Goal: Task Accomplishment & Management: Use online tool/utility

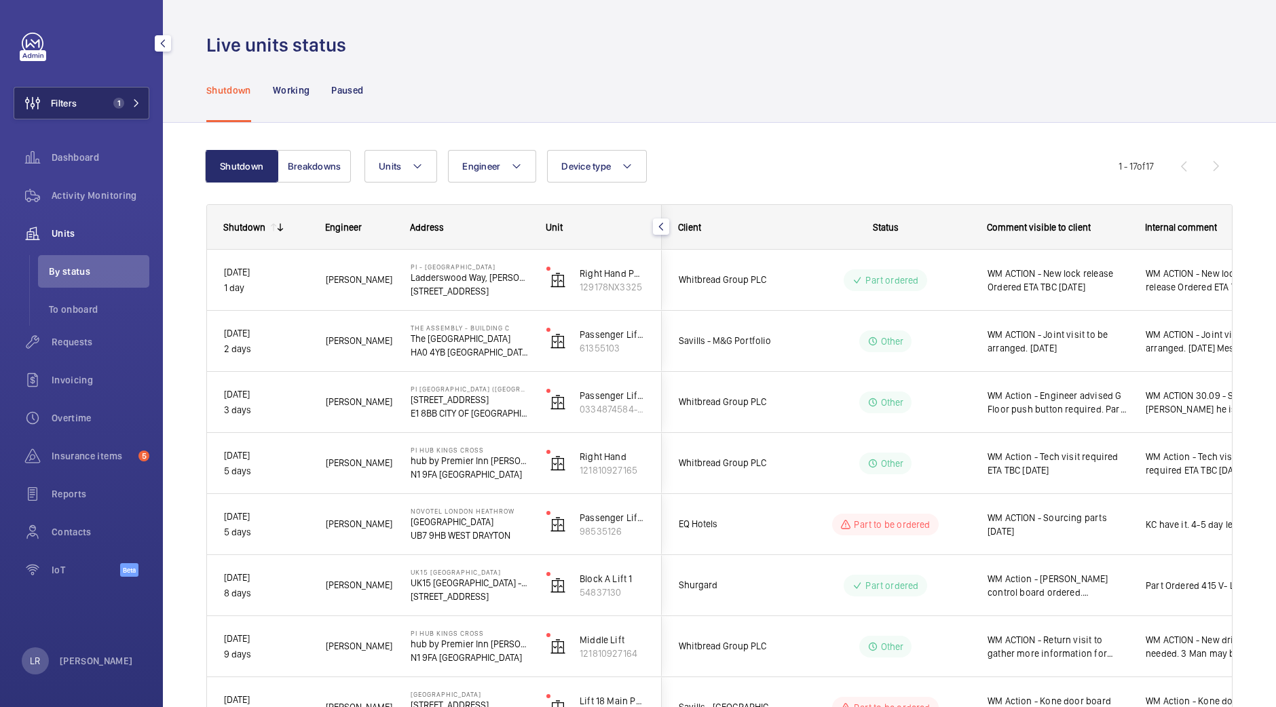
click at [124, 103] on span "1" at bounding box center [118, 103] width 11 height 11
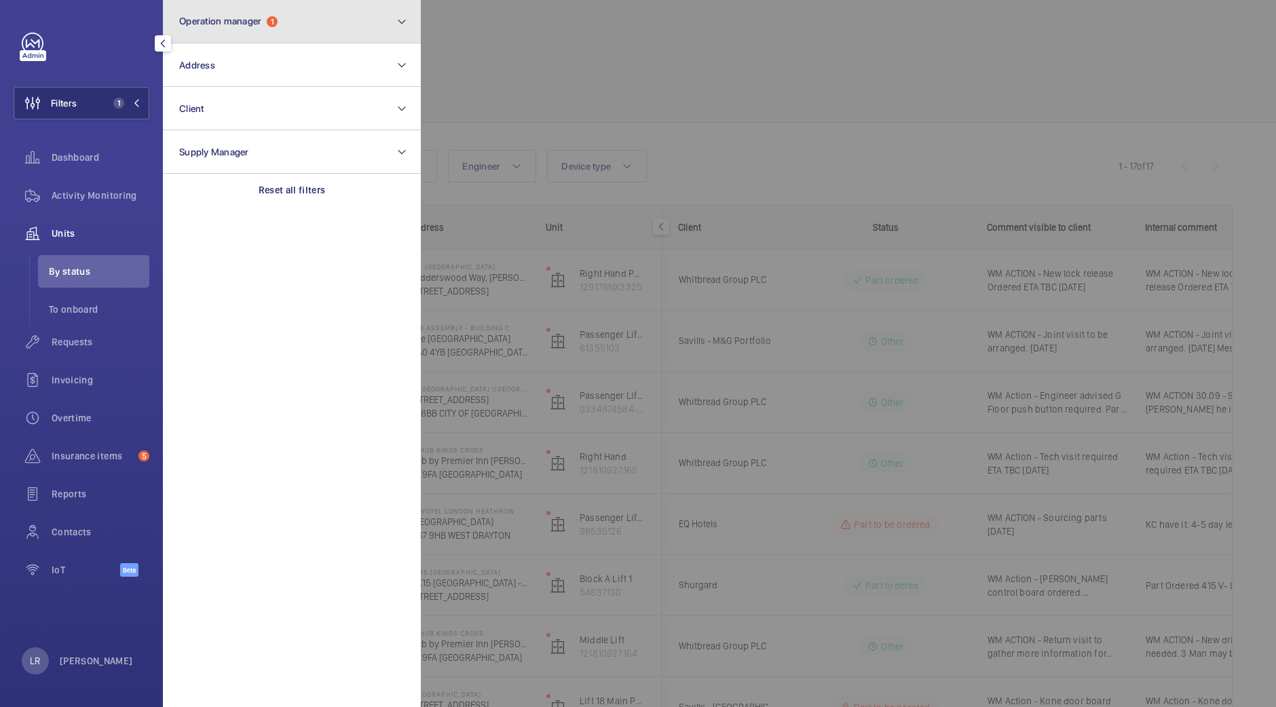
click at [319, 22] on button "Operation manager 1" at bounding box center [292, 21] width 258 height 43
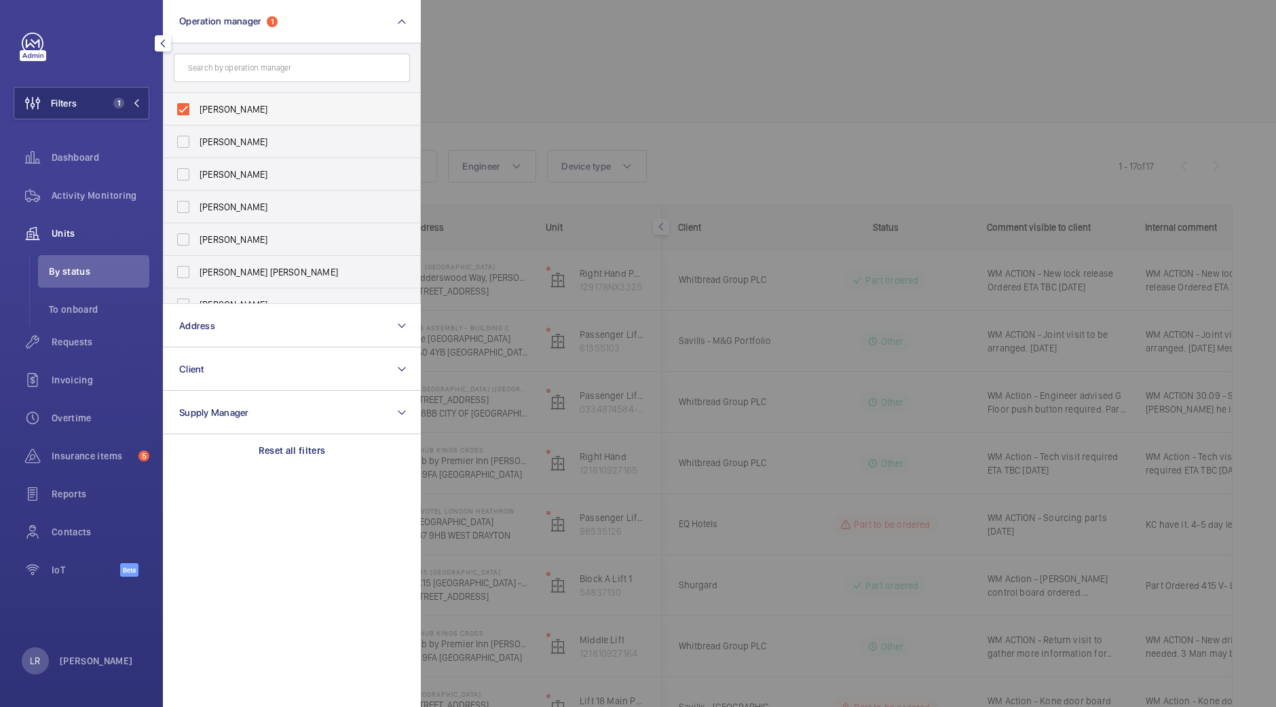
click at [350, 107] on span "[PERSON_NAME]" at bounding box center [293, 110] width 187 height 14
click at [197, 107] on input "[PERSON_NAME]" at bounding box center [183, 109] width 27 height 27
checkbox input "false"
click at [462, 82] on div at bounding box center [1059, 353] width 1276 height 707
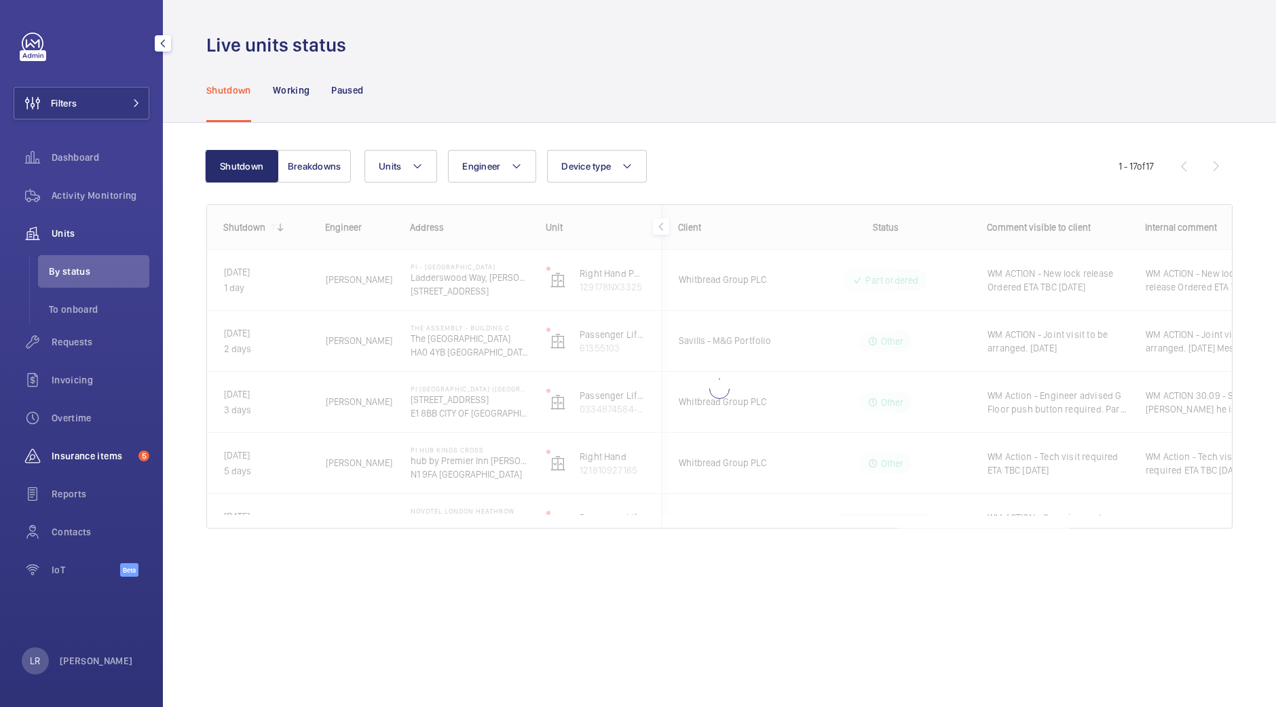
click at [94, 469] on div "Insurance items 5" at bounding box center [82, 456] width 136 height 33
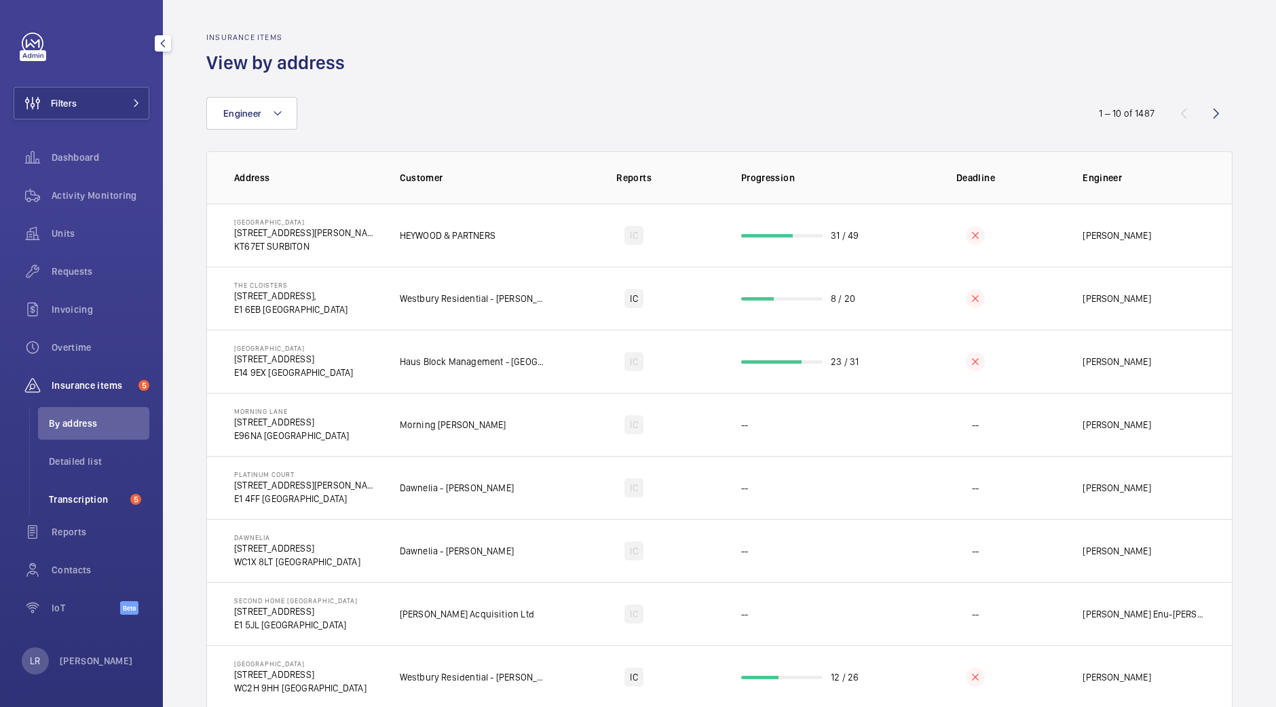
click at [95, 513] on li "Transcription 5" at bounding box center [93, 499] width 111 height 33
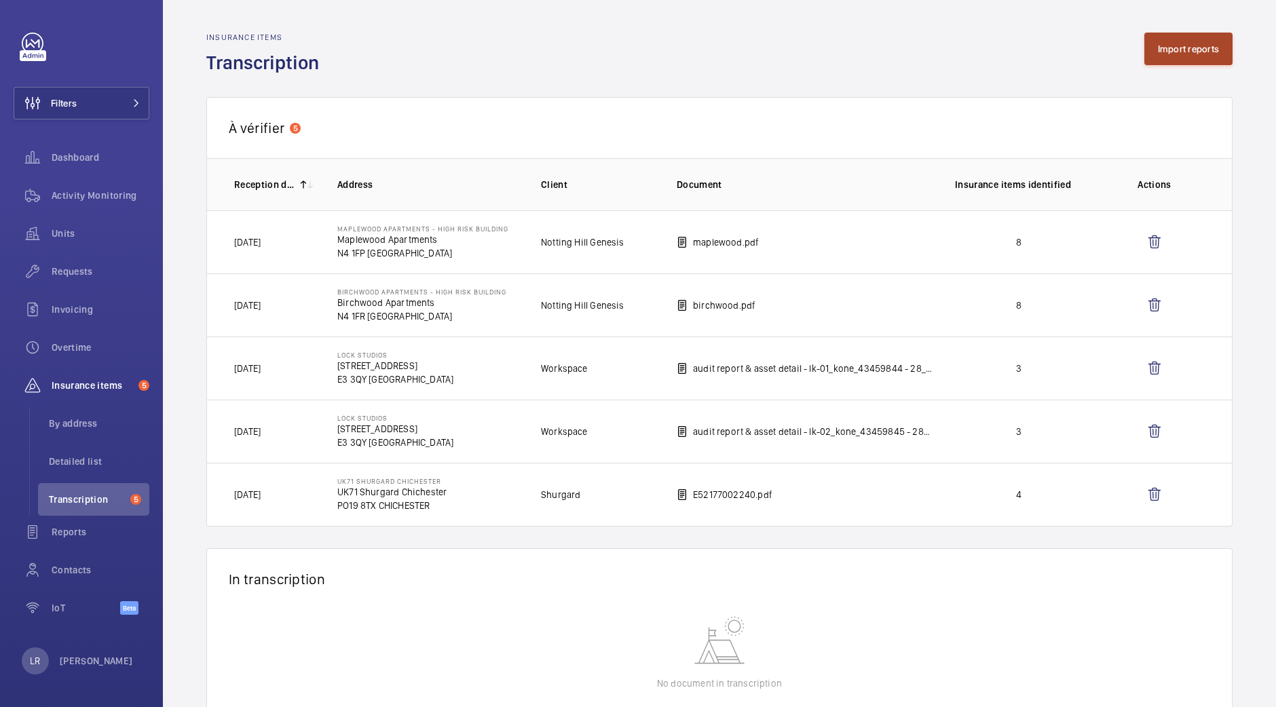
click at [1145, 59] on button "Import reports" at bounding box center [1189, 49] width 89 height 33
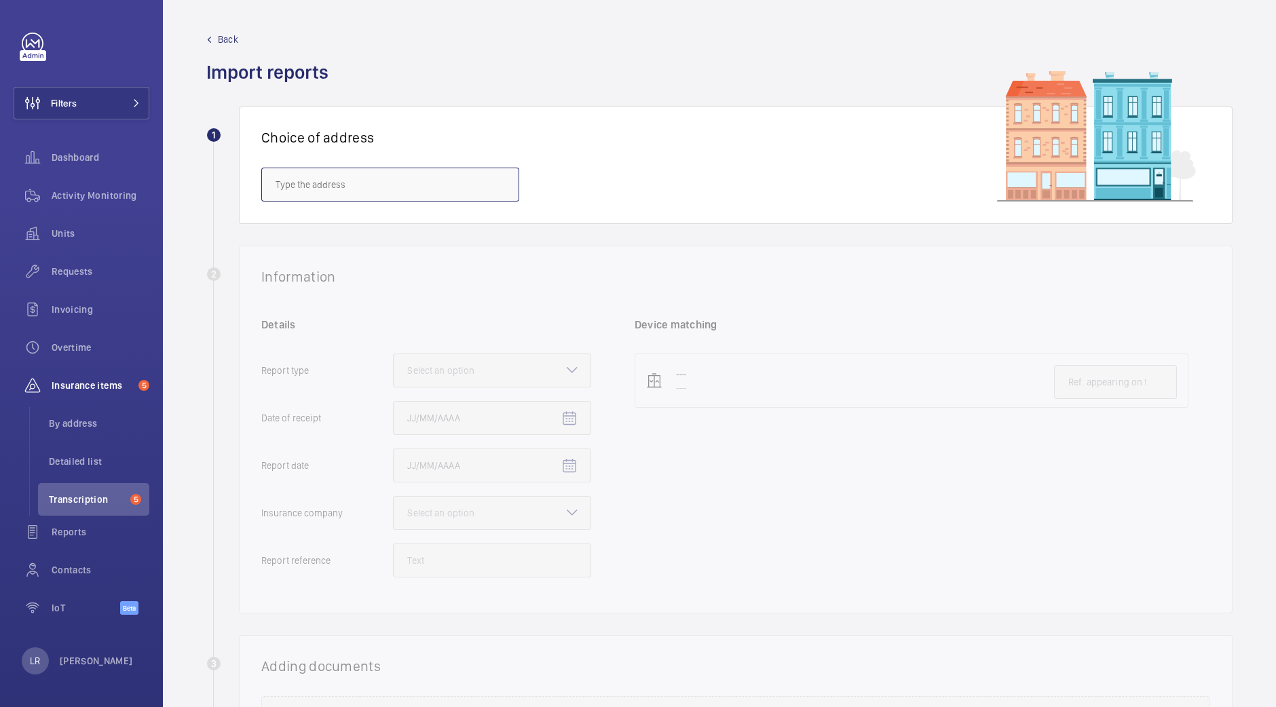
click at [446, 171] on input "text" at bounding box center [390, 185] width 258 height 34
type input "P"
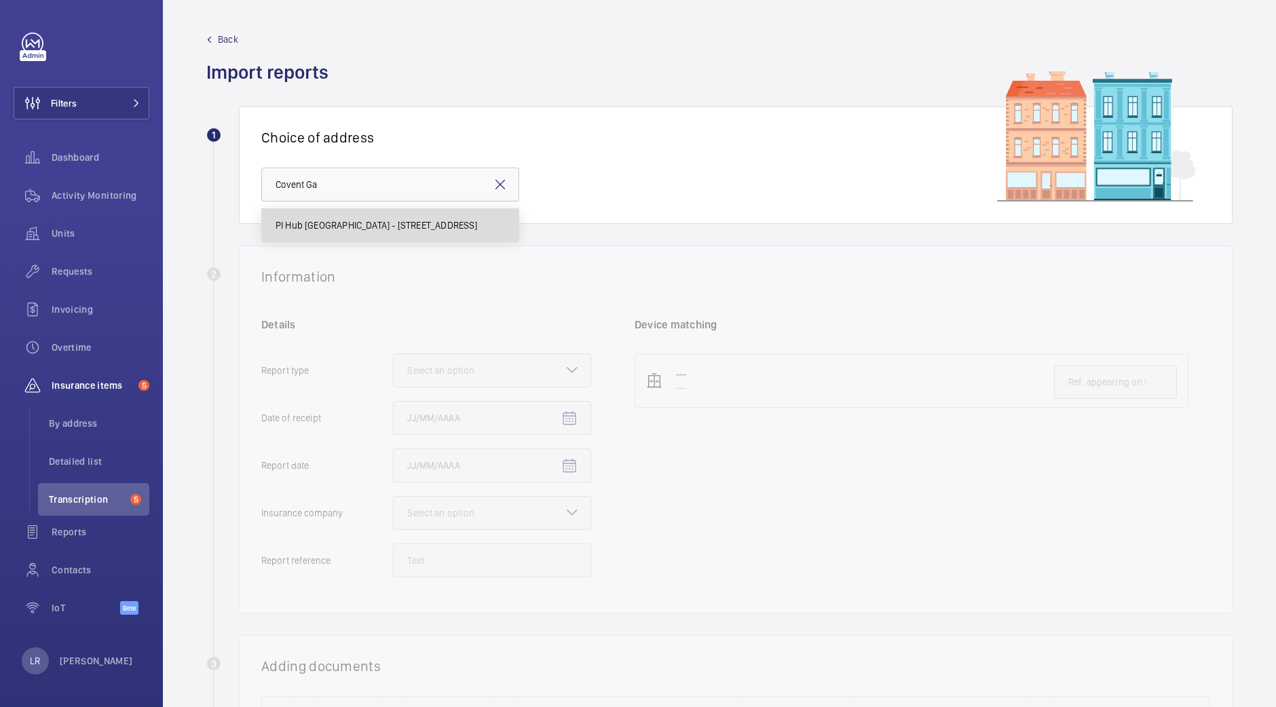
click at [454, 225] on span "PI Hub [GEOGRAPHIC_DATA] - [STREET_ADDRESS]" at bounding box center [377, 226] width 202 height 14
type input "PI Hub [GEOGRAPHIC_DATA] - [STREET_ADDRESS]"
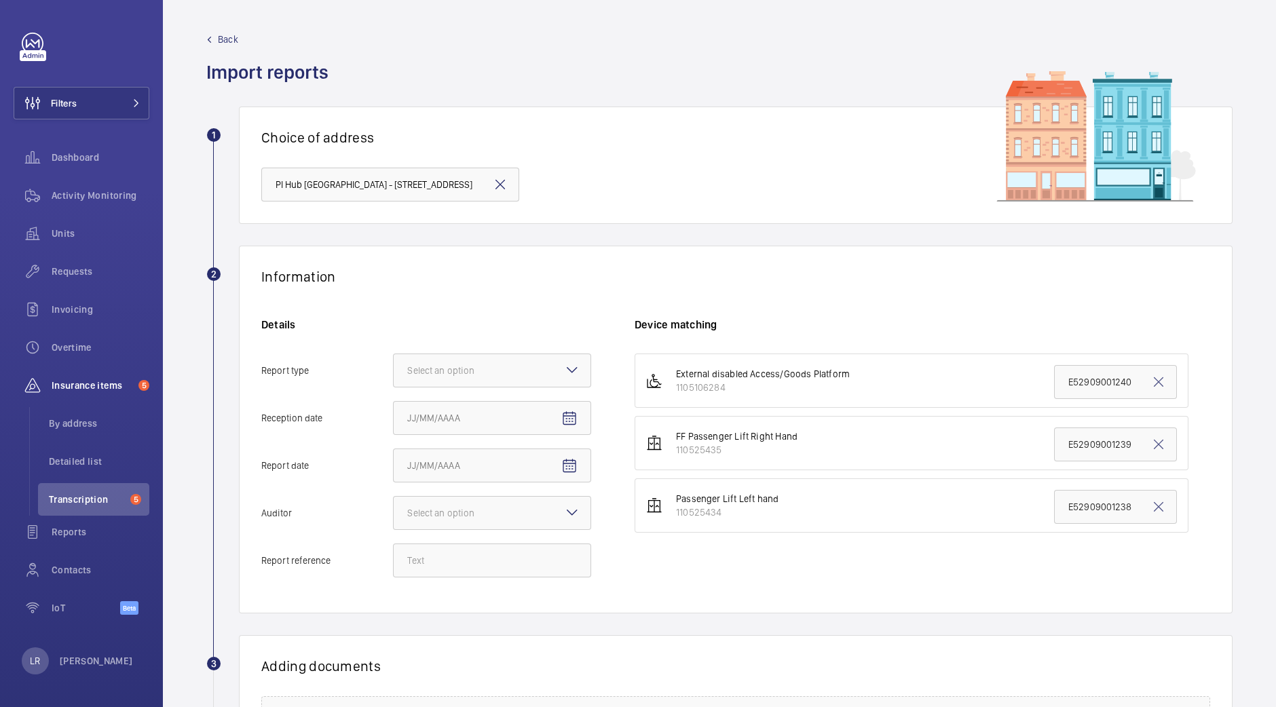
click at [521, 351] on div "Details Report type Select an option Reception date Report date Auditor Select …" at bounding box center [447, 455] width 373 height 274
click at [523, 360] on div at bounding box center [492, 370] width 197 height 33
click at [394, 360] on input "Report type Select an option Insurance company Consultant" at bounding box center [394, 370] width 0 height 33
click at [514, 409] on span "Insurance company" at bounding box center [492, 412] width 170 height 14
click at [394, 387] on input "Report type Select an option Insurance company Consultant" at bounding box center [394, 370] width 0 height 33
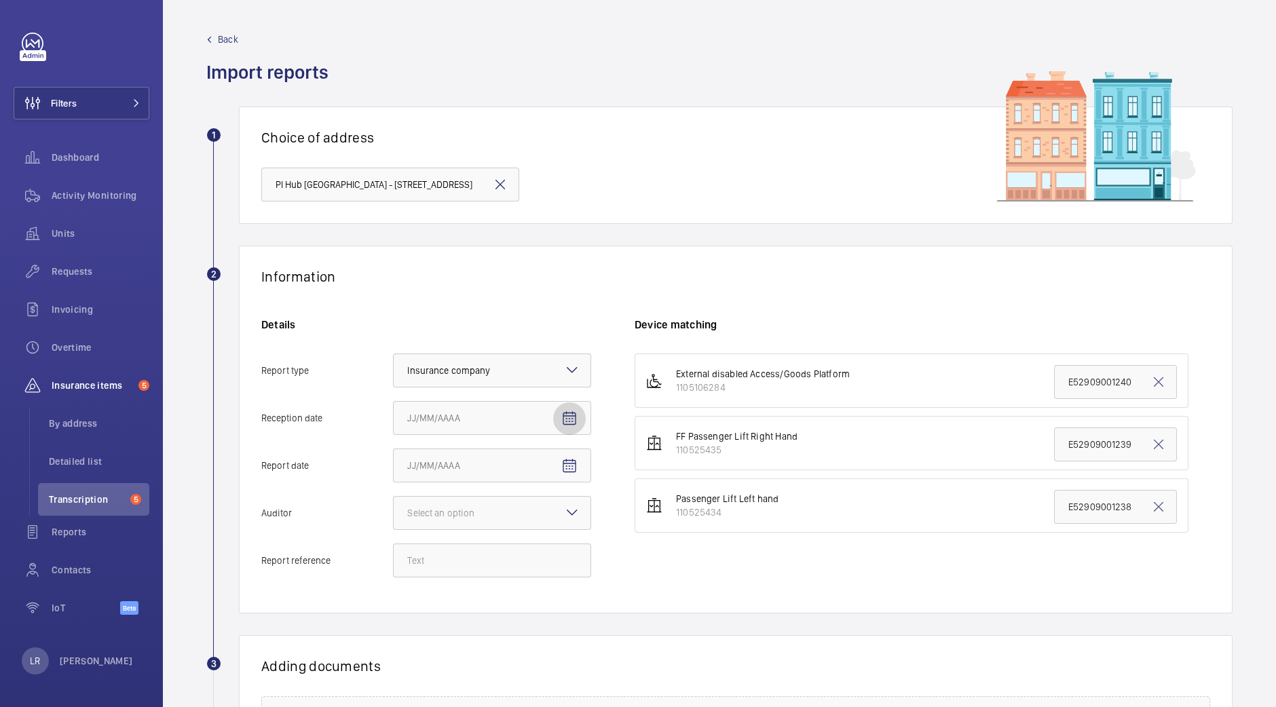
click at [567, 428] on span "Open calendar" at bounding box center [569, 419] width 33 height 33
click at [549, 535] on span "3" at bounding box center [548, 528] width 24 height 24
type input "[DATE]"
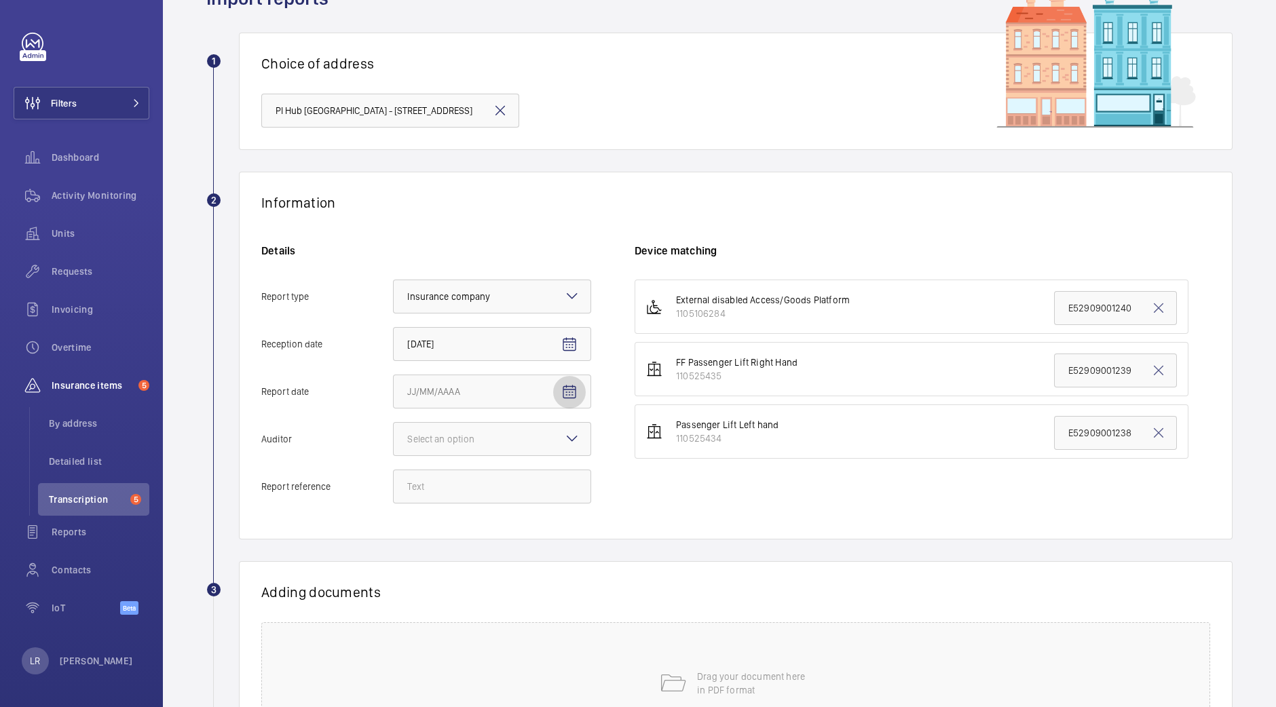
click at [570, 390] on mat-icon "Open calendar" at bounding box center [569, 392] width 16 height 16
click at [528, 500] on span "2" at bounding box center [521, 501] width 24 height 24
type input "[DATE]"
click at [555, 435] on div at bounding box center [492, 439] width 197 height 33
click at [394, 435] on input "Auditor Select an option Veritas Zurich British Engineering Allianz Other" at bounding box center [394, 439] width 0 height 33
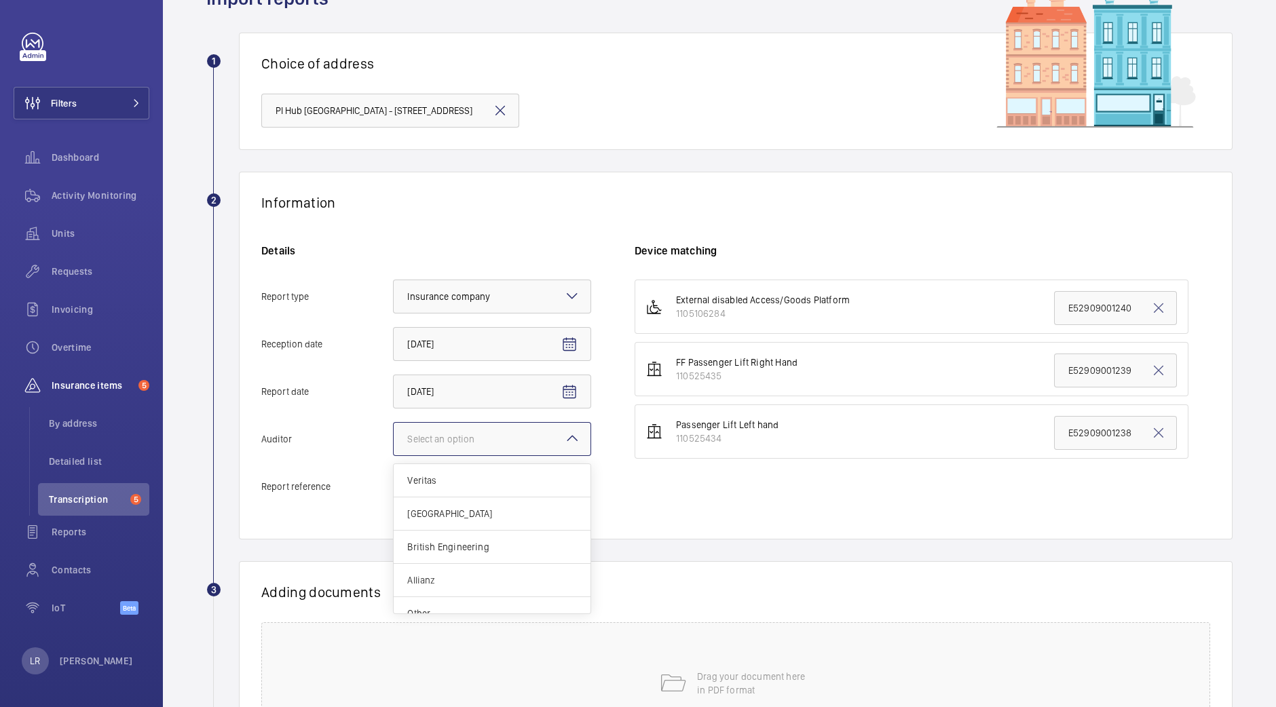
drag, startPoint x: 496, startPoint y: 583, endPoint x: 492, endPoint y: 577, distance: 7.3
click at [492, 577] on span "Allianz" at bounding box center [492, 581] width 170 height 14
click at [394, 456] on input "Auditor Select an option Veritas Zurich British Engineering Allianz Other" at bounding box center [394, 439] width 0 height 33
click at [492, 577] on div "Adding documents Drag your document here in PDF format" at bounding box center [736, 664] width 994 height 206
click at [498, 494] on input "Report reference" at bounding box center [492, 487] width 198 height 34
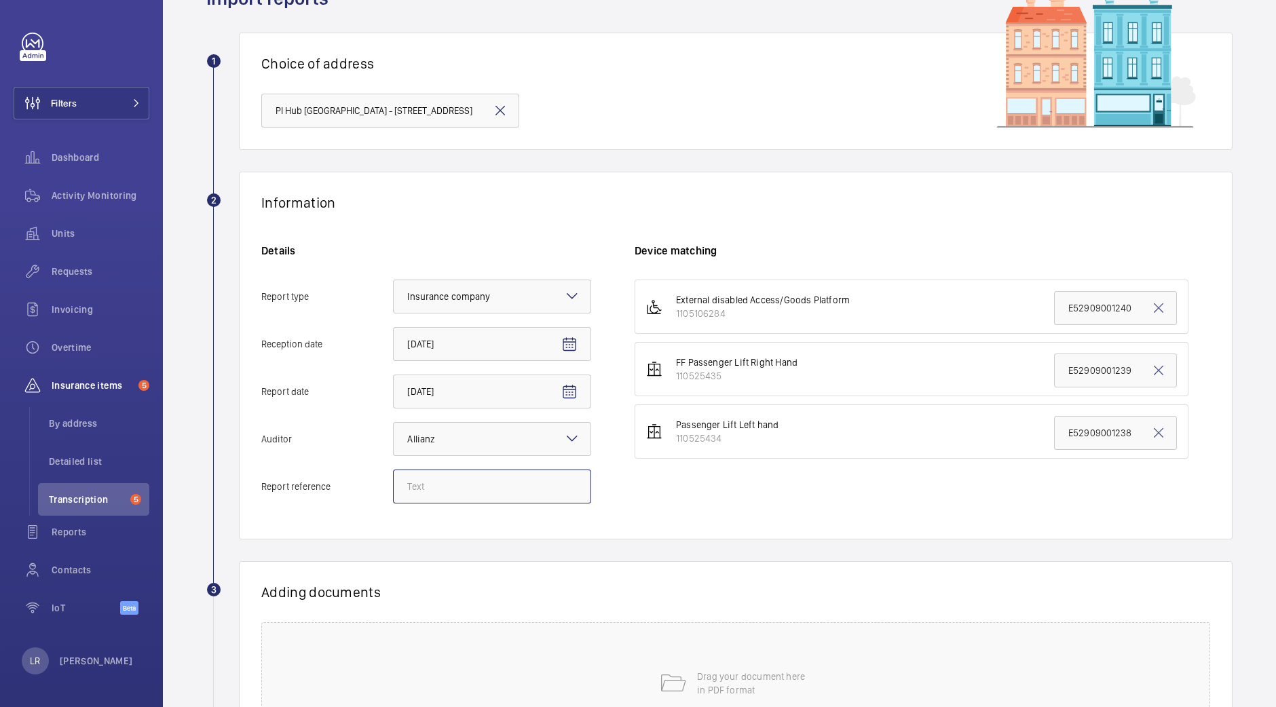
paste input "E52909001947"
type input "E52909001947"
click at [1054, 432] on input "E52909001238" at bounding box center [1115, 433] width 123 height 34
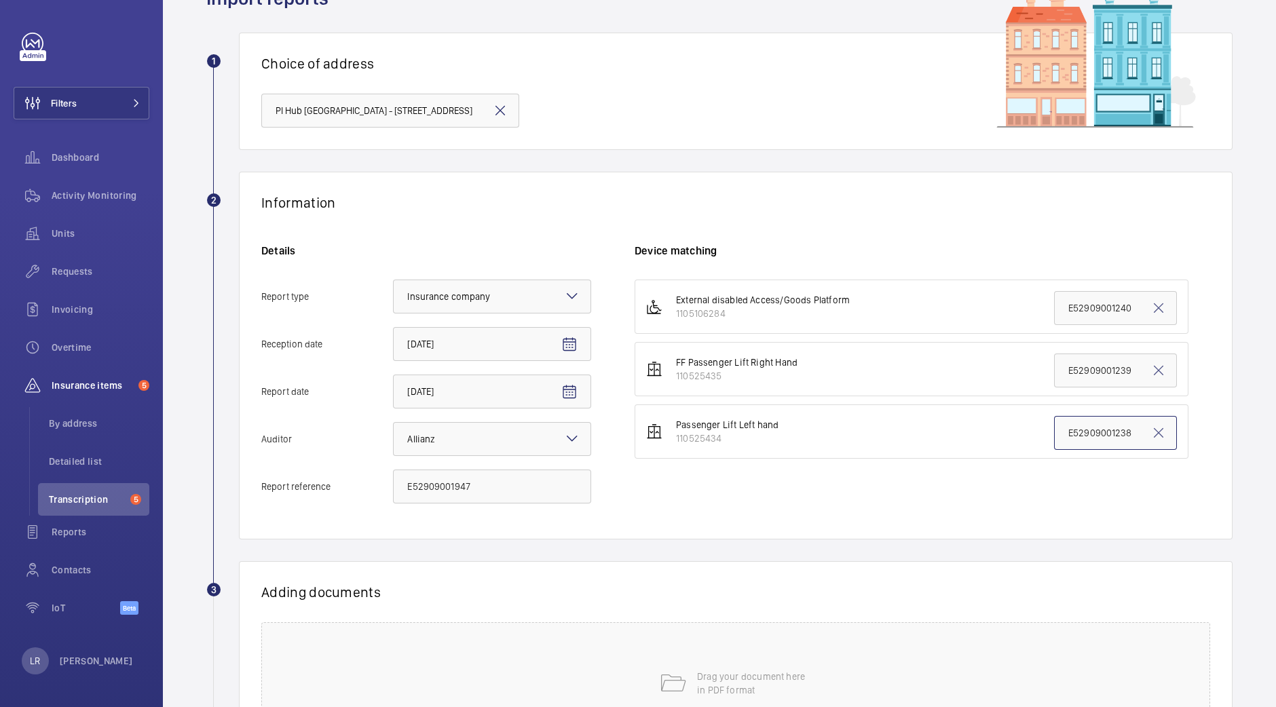
paste input "947"
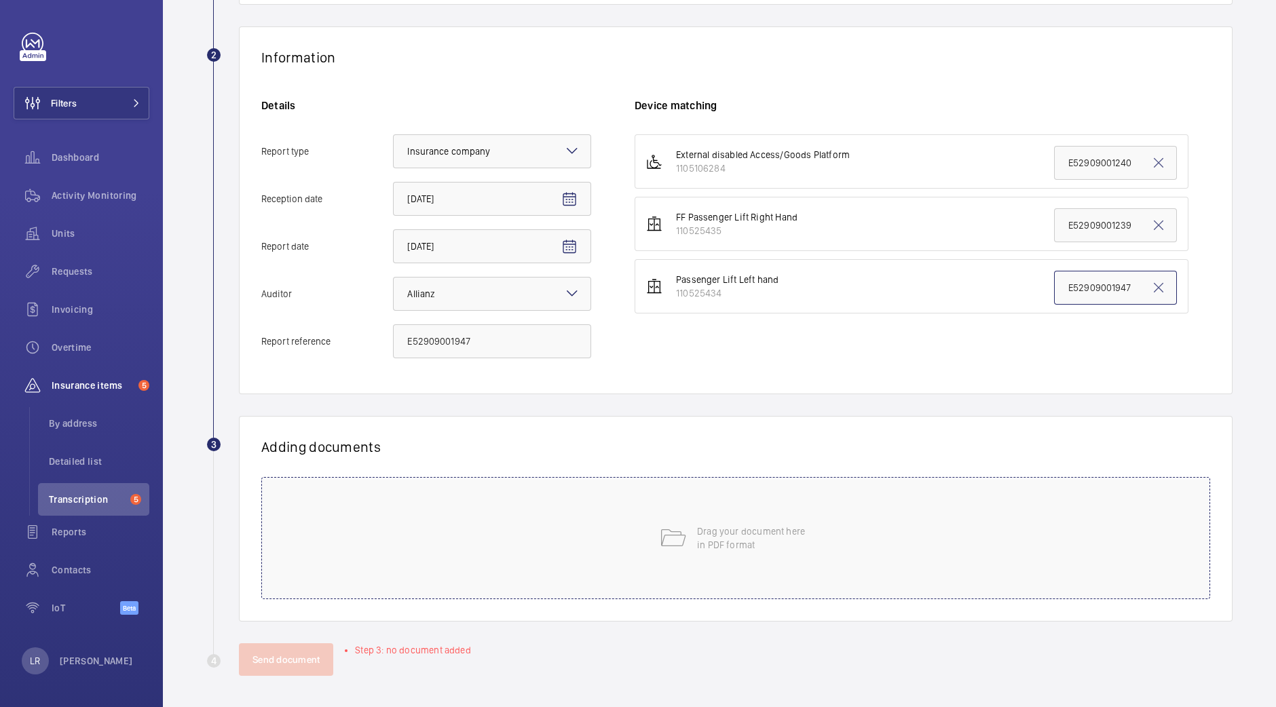
type input "E52909001947"
click at [827, 496] on div "Drag your document here in PDF format" at bounding box center [735, 538] width 949 height 122
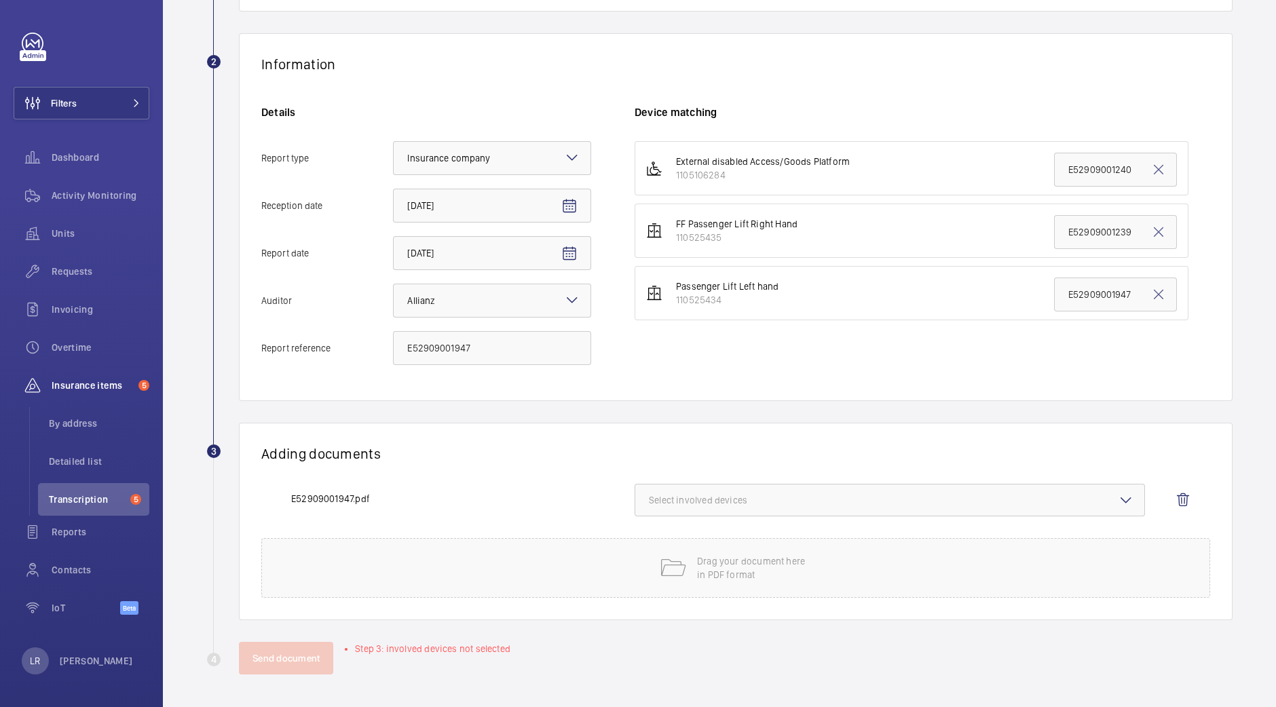
scroll to position [211, 0]
click at [867, 487] on button "Select involved devices" at bounding box center [890, 501] width 511 height 33
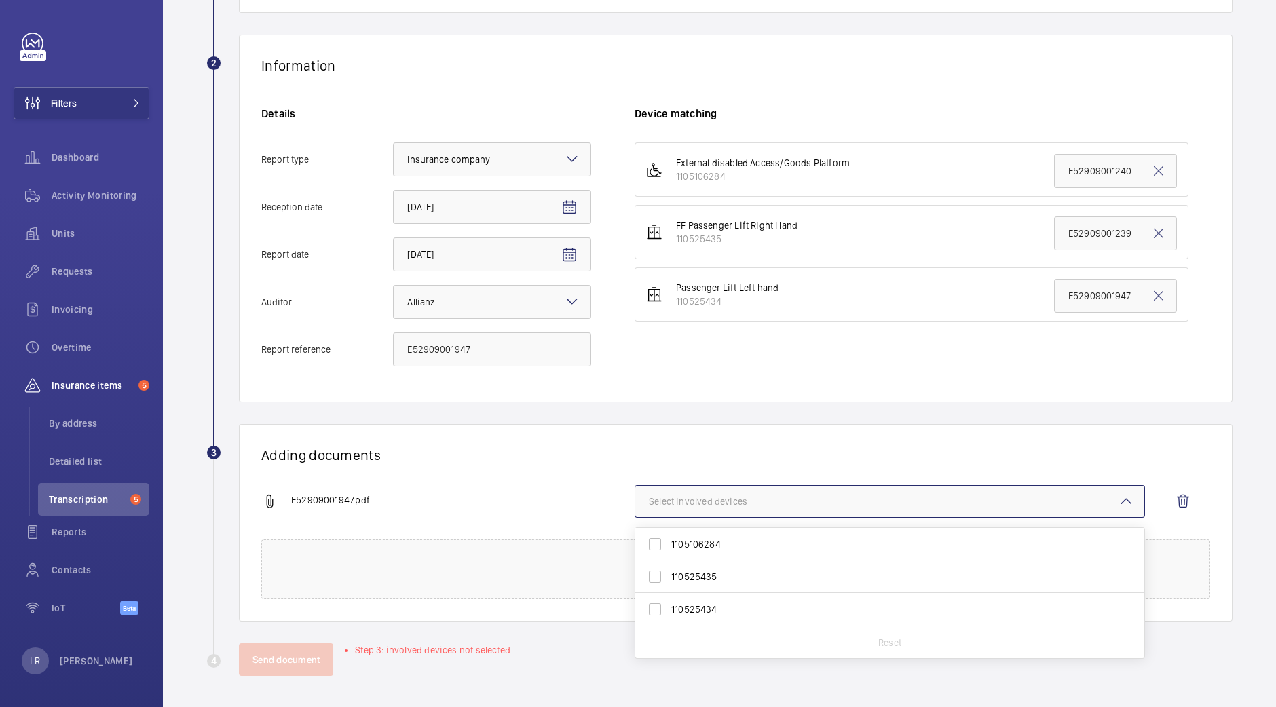
click at [696, 606] on span "110525434" at bounding box center [890, 610] width 439 height 14
click at [669, 606] on input "110525434" at bounding box center [655, 609] width 27 height 27
checkbox input "true"
click at [277, 667] on button "Send document" at bounding box center [286, 660] width 94 height 33
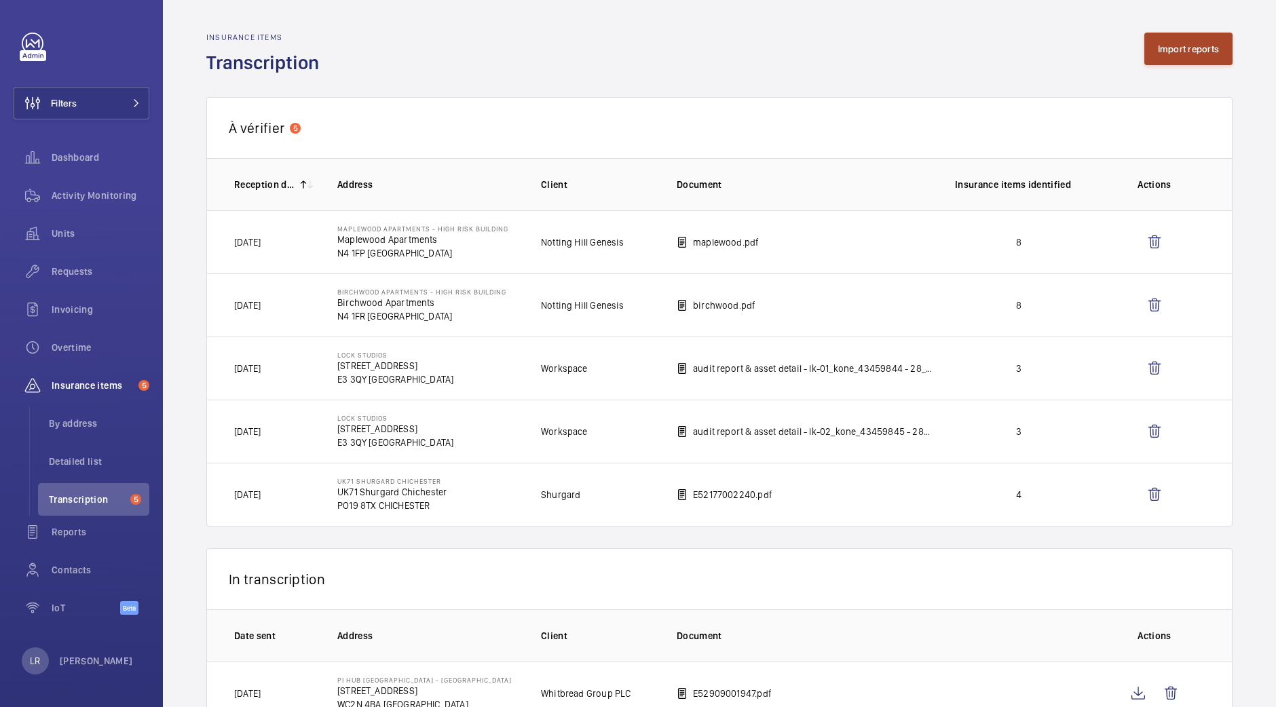
click at [1181, 39] on button "Import reports" at bounding box center [1189, 49] width 89 height 33
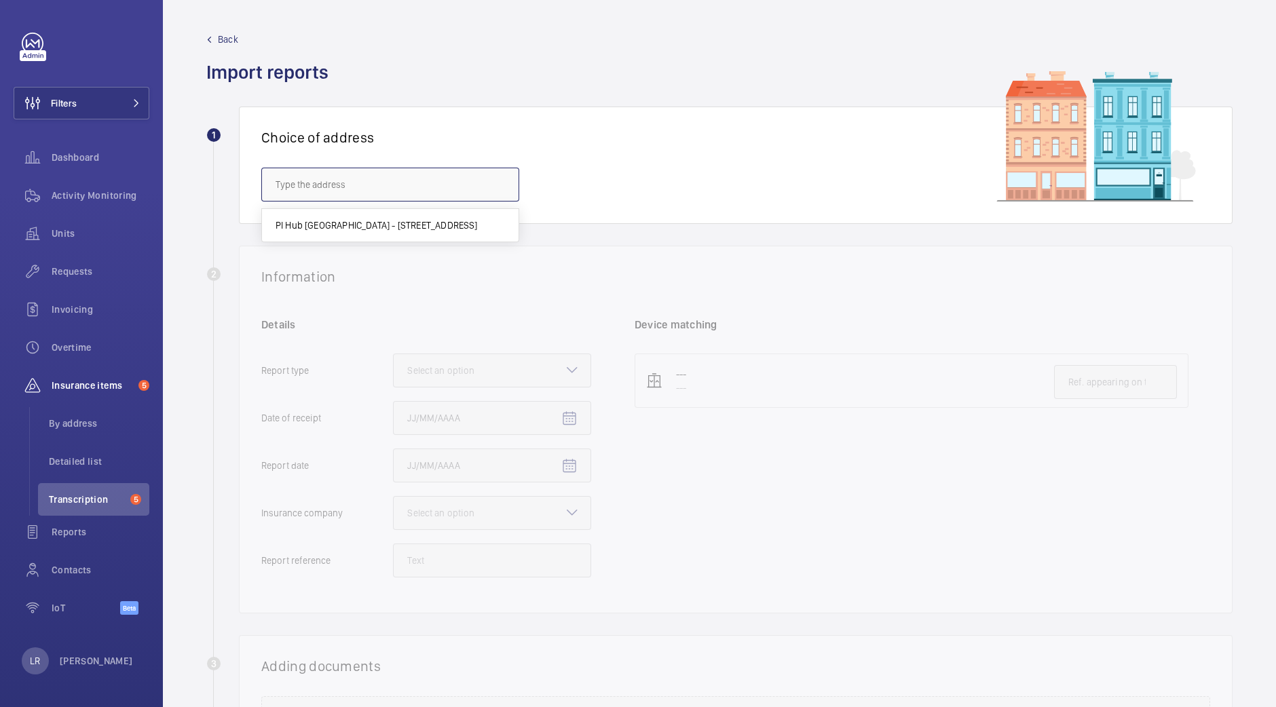
click at [407, 179] on input "text" at bounding box center [390, 185] width 258 height 34
click at [407, 226] on span "PI Hub [GEOGRAPHIC_DATA] - [STREET_ADDRESS]" at bounding box center [377, 226] width 202 height 14
type input "PI Hub [GEOGRAPHIC_DATA] - [STREET_ADDRESS]"
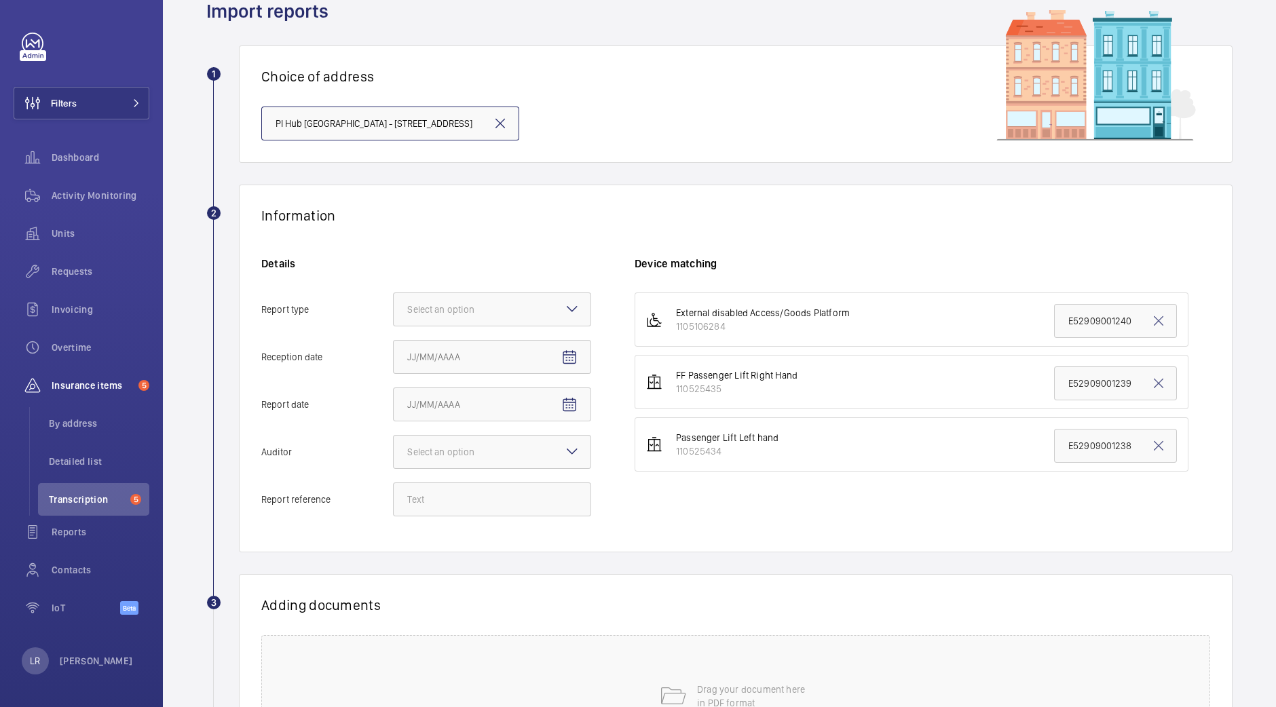
scroll to position [62, 0]
click at [445, 317] on div at bounding box center [492, 309] width 197 height 33
click at [394, 317] on input "Report type Select an option Insurance company Consultant" at bounding box center [394, 309] width 0 height 33
click at [451, 358] on div "Insurance company" at bounding box center [492, 350] width 197 height 33
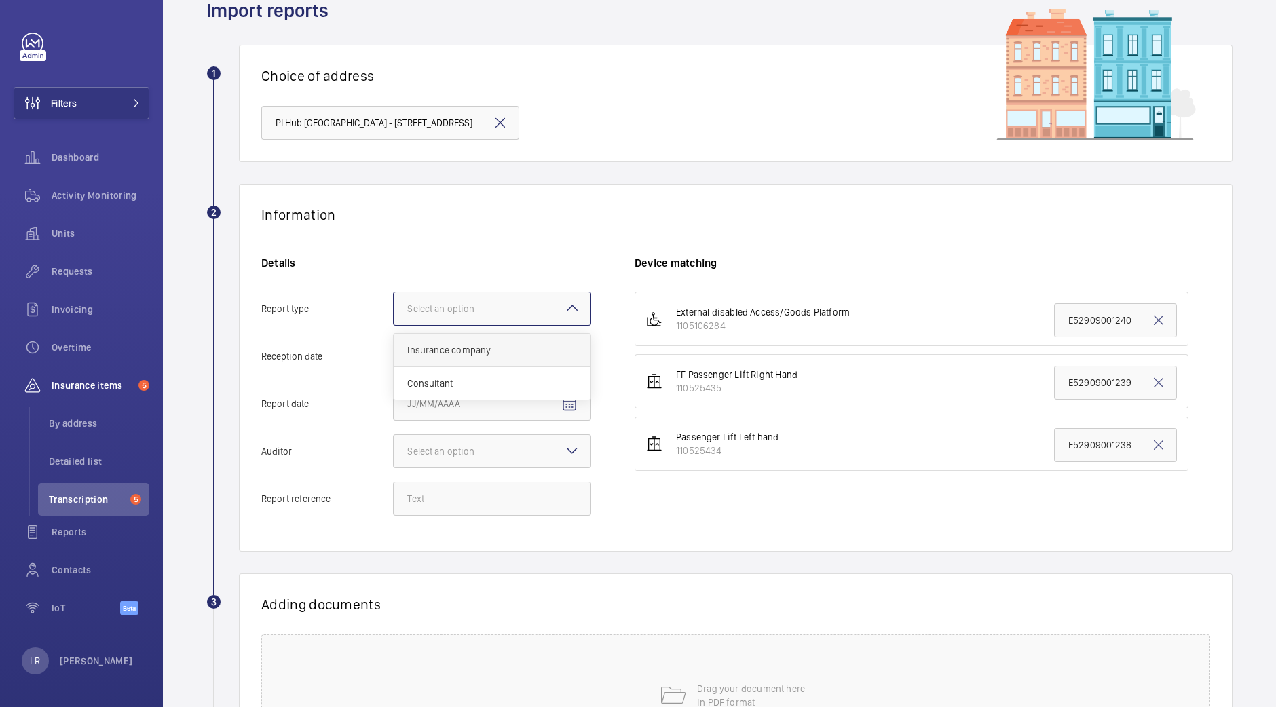
click at [394, 325] on input "Report type Select an option Insurance company Consultant" at bounding box center [394, 309] width 0 height 33
click at [570, 357] on mat-icon "Open calendar" at bounding box center [569, 357] width 16 height 16
click at [547, 471] on span "3" at bounding box center [548, 466] width 24 height 24
type input "[DATE]"
click at [565, 405] on mat-icon "Open calendar" at bounding box center [569, 404] width 16 height 16
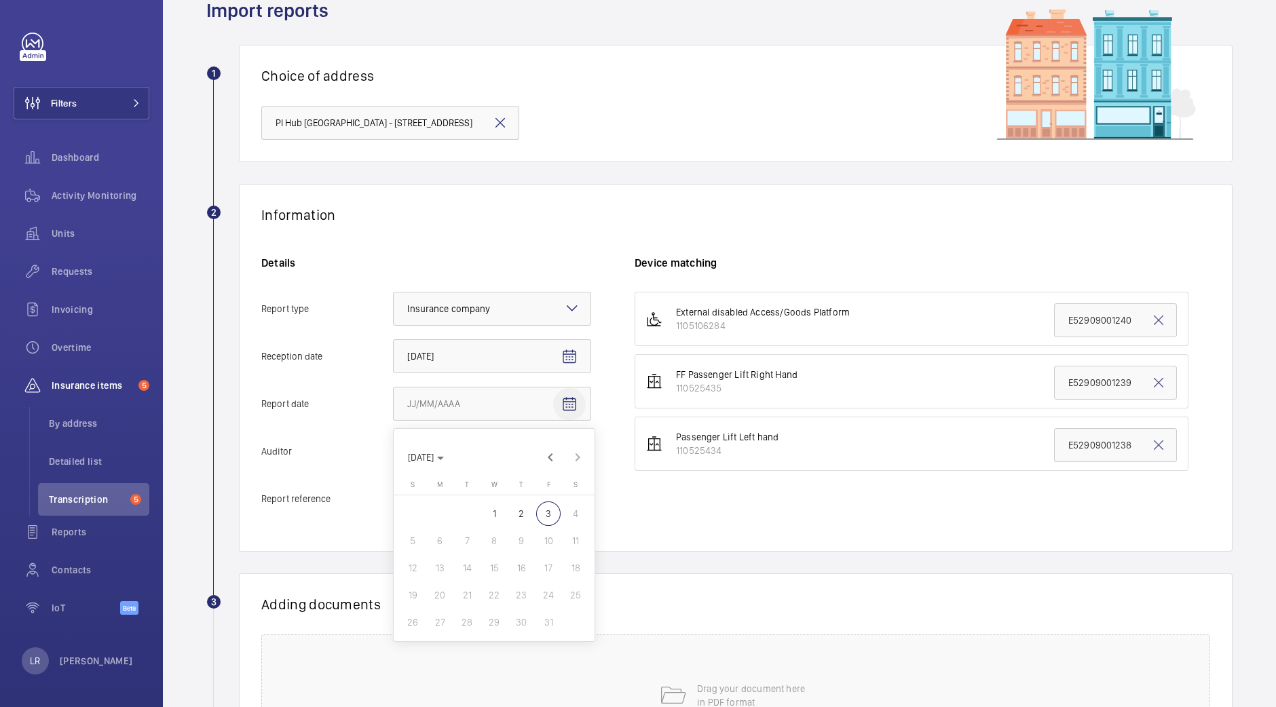
click at [565, 405] on div at bounding box center [638, 353] width 1276 height 707
click at [573, 397] on mat-icon "Open calendar" at bounding box center [569, 404] width 16 height 16
click at [516, 513] on span "2" at bounding box center [521, 514] width 24 height 24
type input "[DATE]"
click at [542, 449] on div at bounding box center [492, 451] width 197 height 33
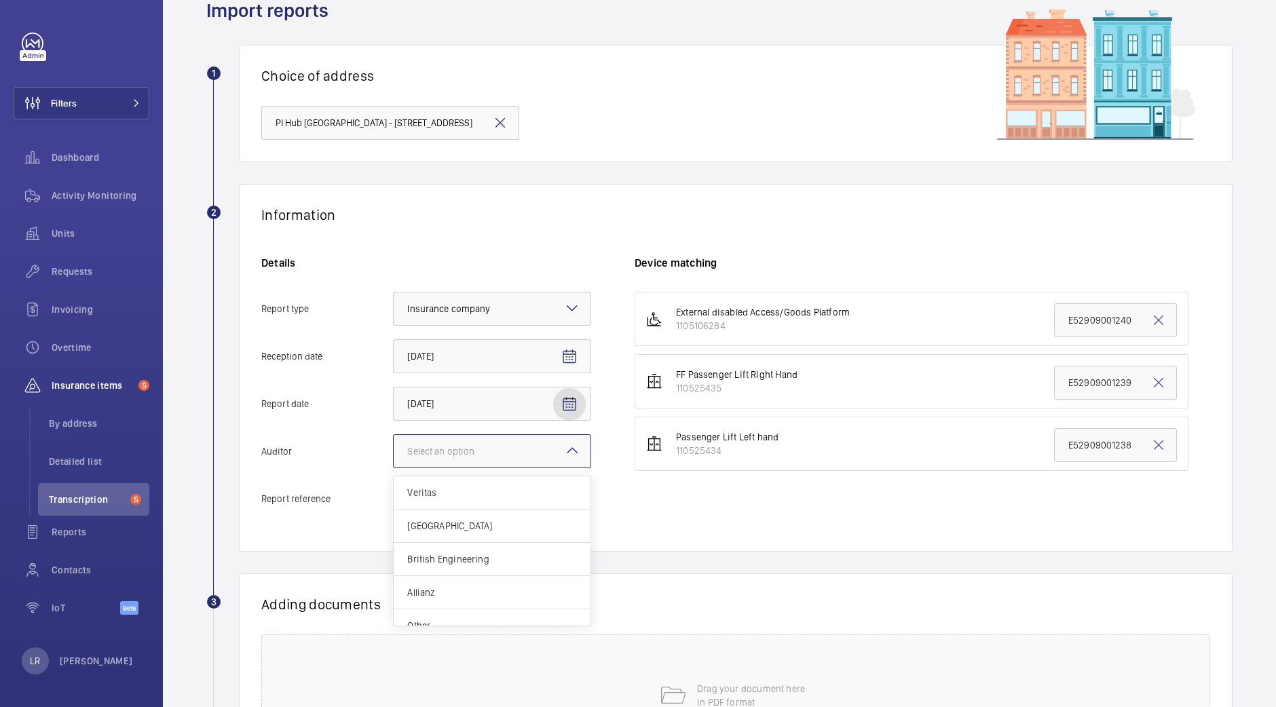
click at [394, 449] on input "Auditor Select an option Veritas Zurich British Engineering Allianz Other" at bounding box center [394, 451] width 0 height 33
click at [458, 583] on div "Allianz" at bounding box center [492, 592] width 197 height 33
click at [394, 468] on input "Auditor Select an option Veritas Zurich British Engineering Allianz Other" at bounding box center [394, 451] width 0 height 33
click at [492, 501] on input "Report reference" at bounding box center [492, 499] width 198 height 34
paste input "E52909001948"
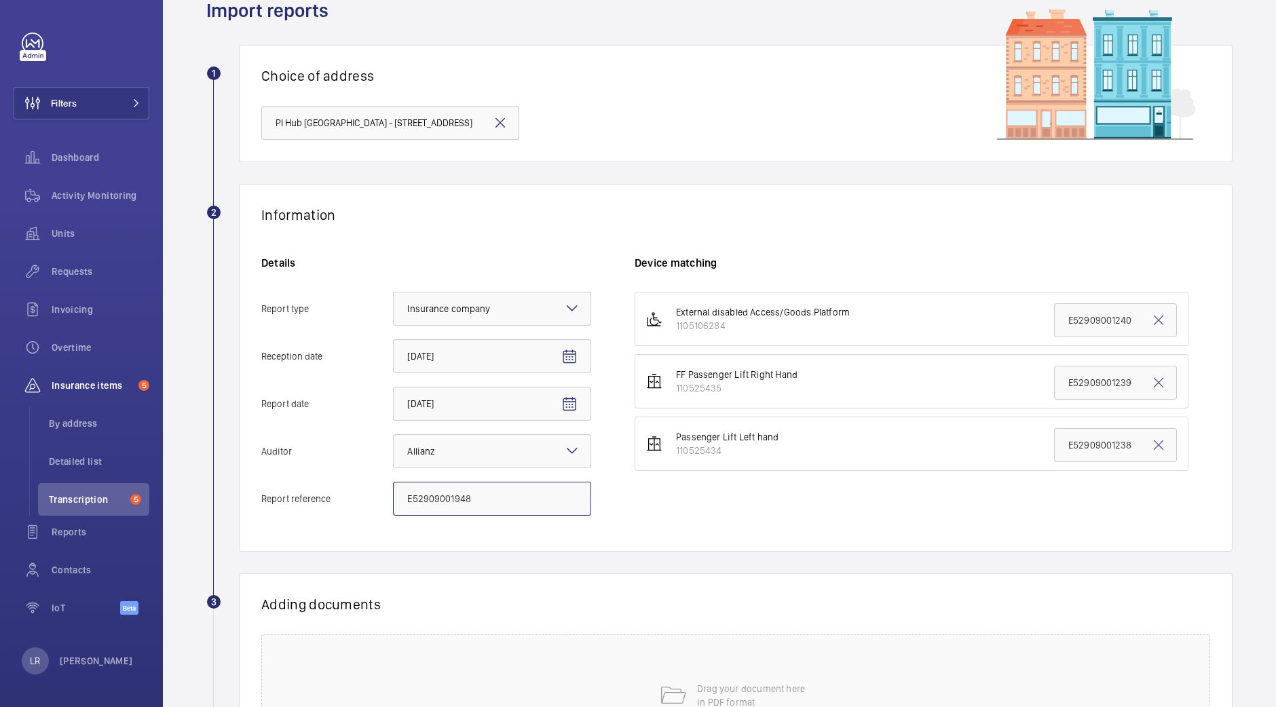
type input "E52909001948"
drag, startPoint x: 1051, startPoint y: 385, endPoint x: 1239, endPoint y: 415, distance: 190.4
click at [1239, 415] on wm-front-admin-audit-upload "Back Import reports 1 Choice of address PI Hub [GEOGRAPHIC_DATA] - [GEOGRAPHIC_…" at bounding box center [719, 402] width 1113 height 928
paste input "948"
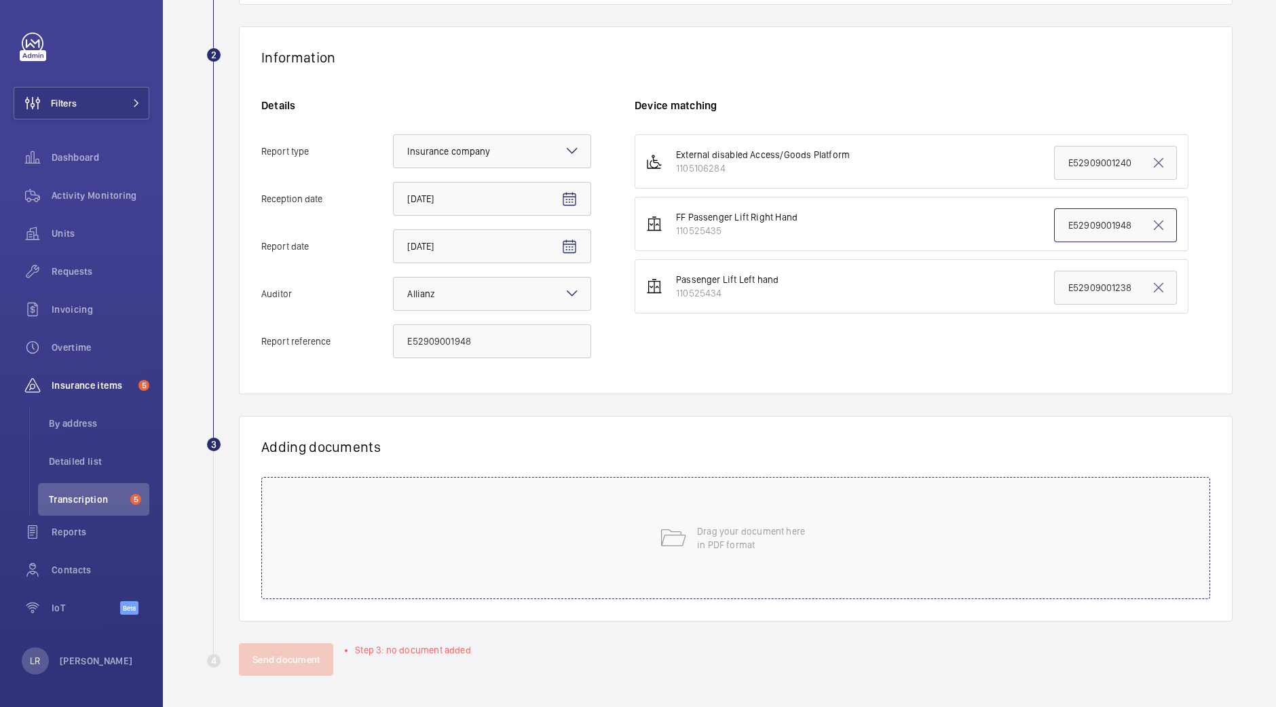
type input "E52909001948"
click at [685, 532] on div "Drag your document here in PDF format" at bounding box center [735, 538] width 949 height 122
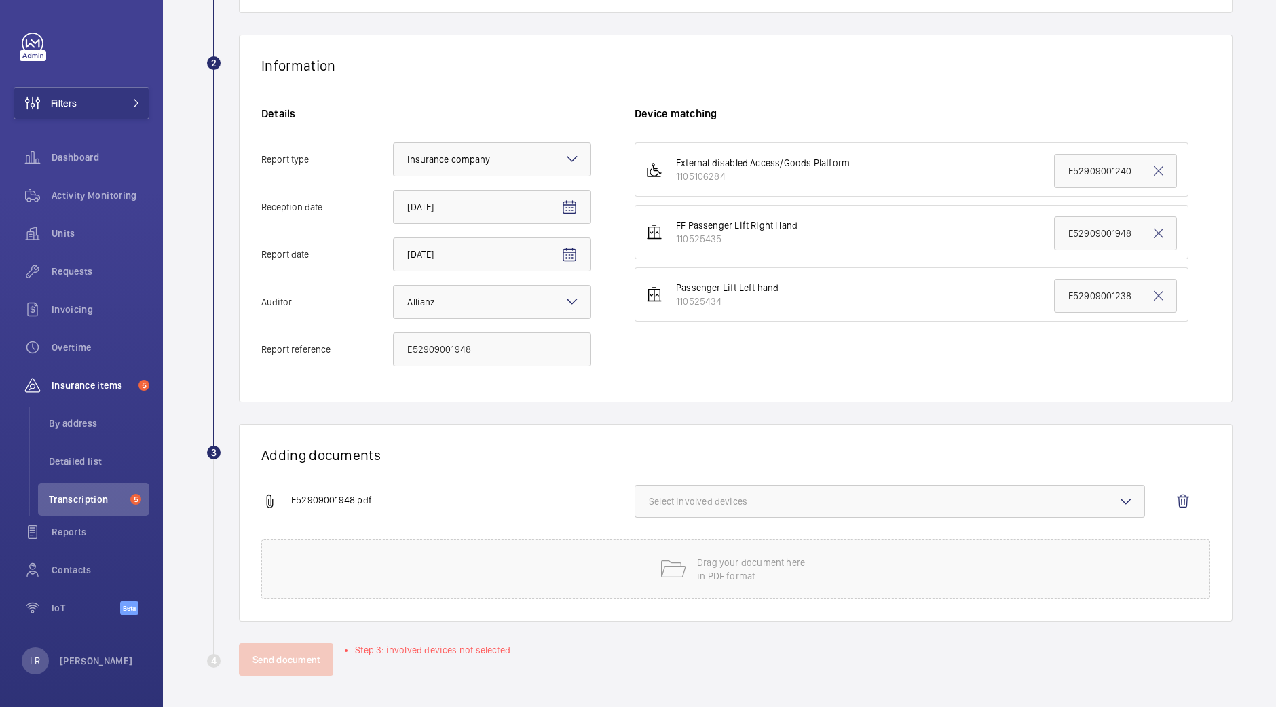
click at [745, 507] on button "Select involved devices" at bounding box center [890, 501] width 511 height 33
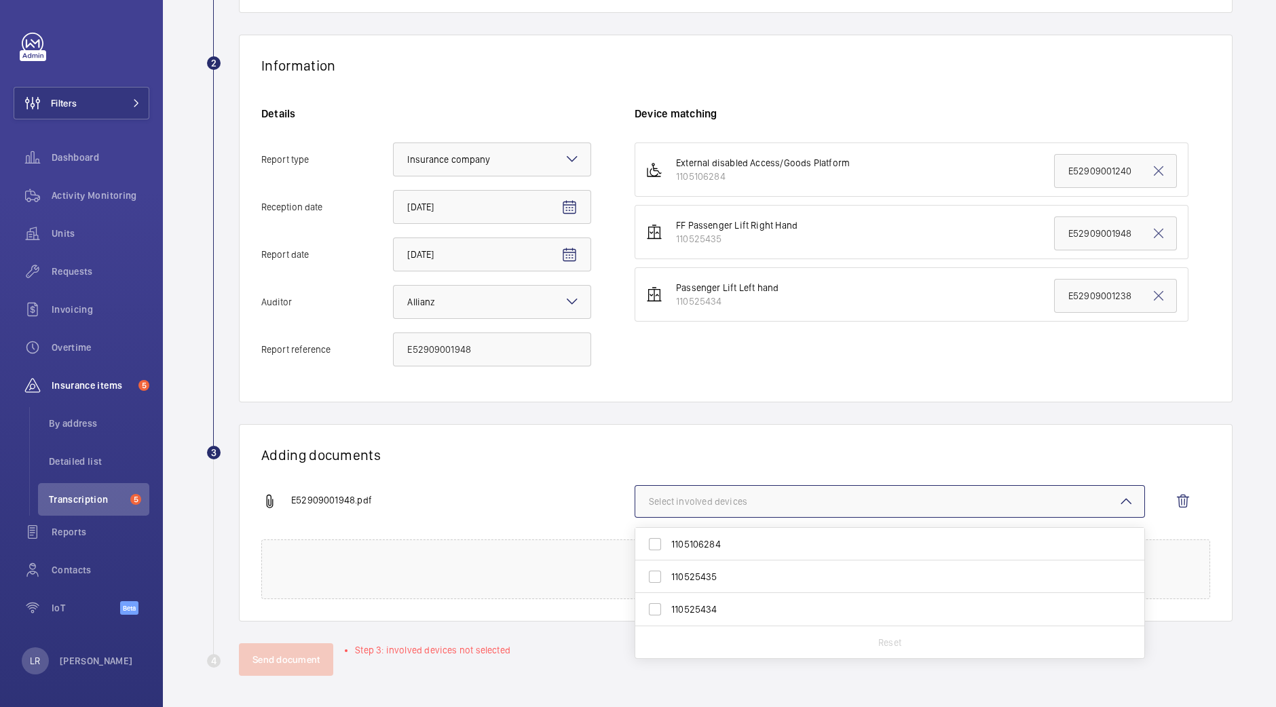
click at [723, 571] on span "110525435" at bounding box center [890, 577] width 439 height 14
click at [669, 571] on input "110525435" at bounding box center [655, 577] width 27 height 27
checkbox input "true"
click at [316, 653] on button "Send document" at bounding box center [286, 660] width 94 height 33
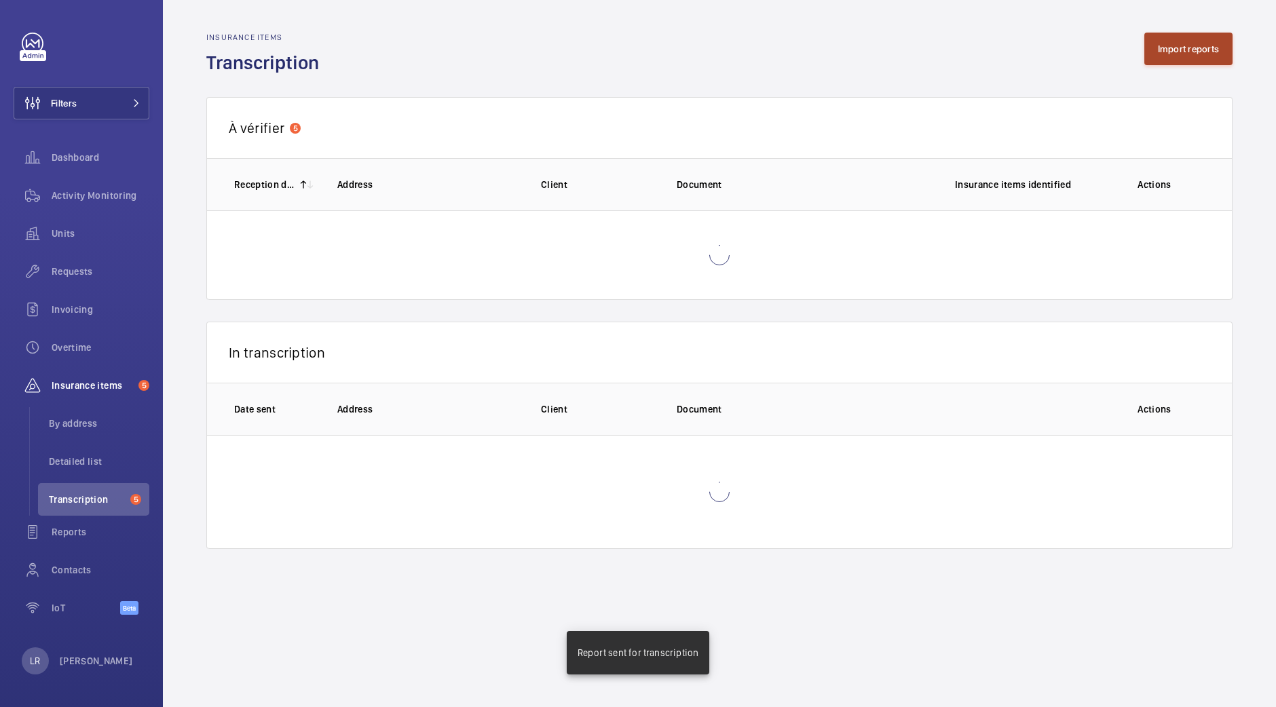
click at [1155, 51] on button "Import reports" at bounding box center [1189, 49] width 89 height 33
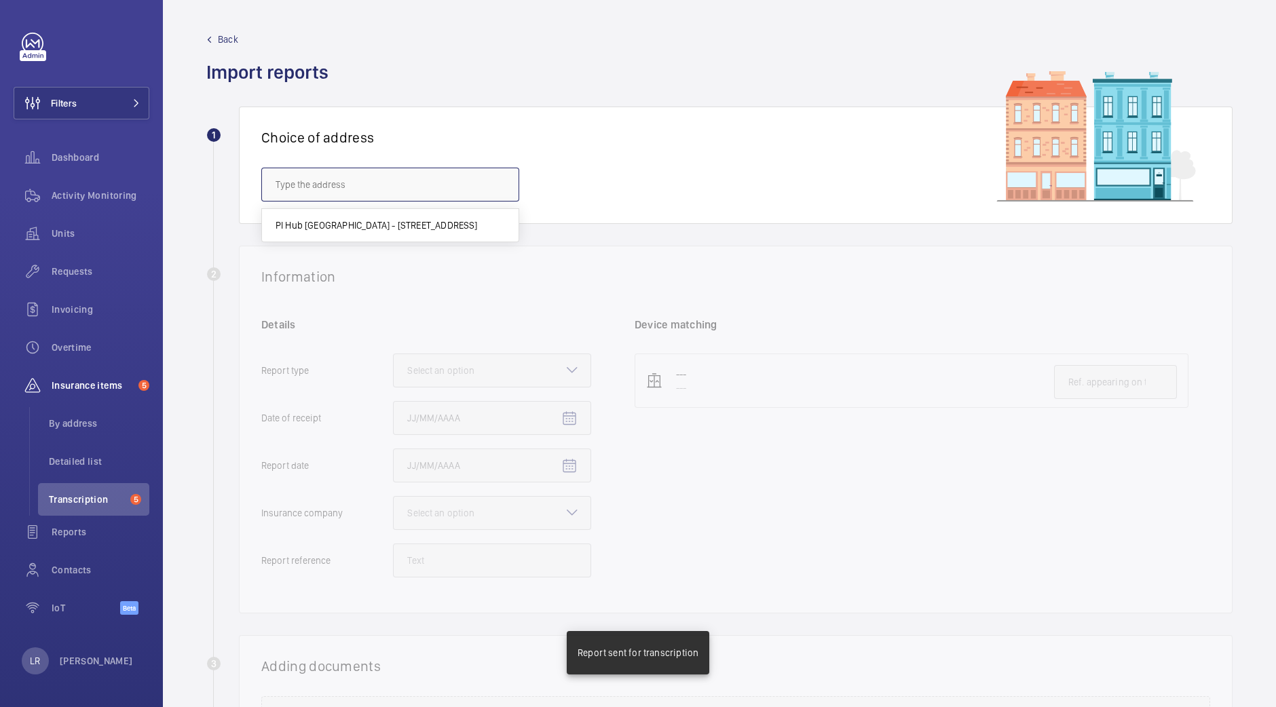
click at [456, 196] on input "text" at bounding box center [390, 185] width 258 height 34
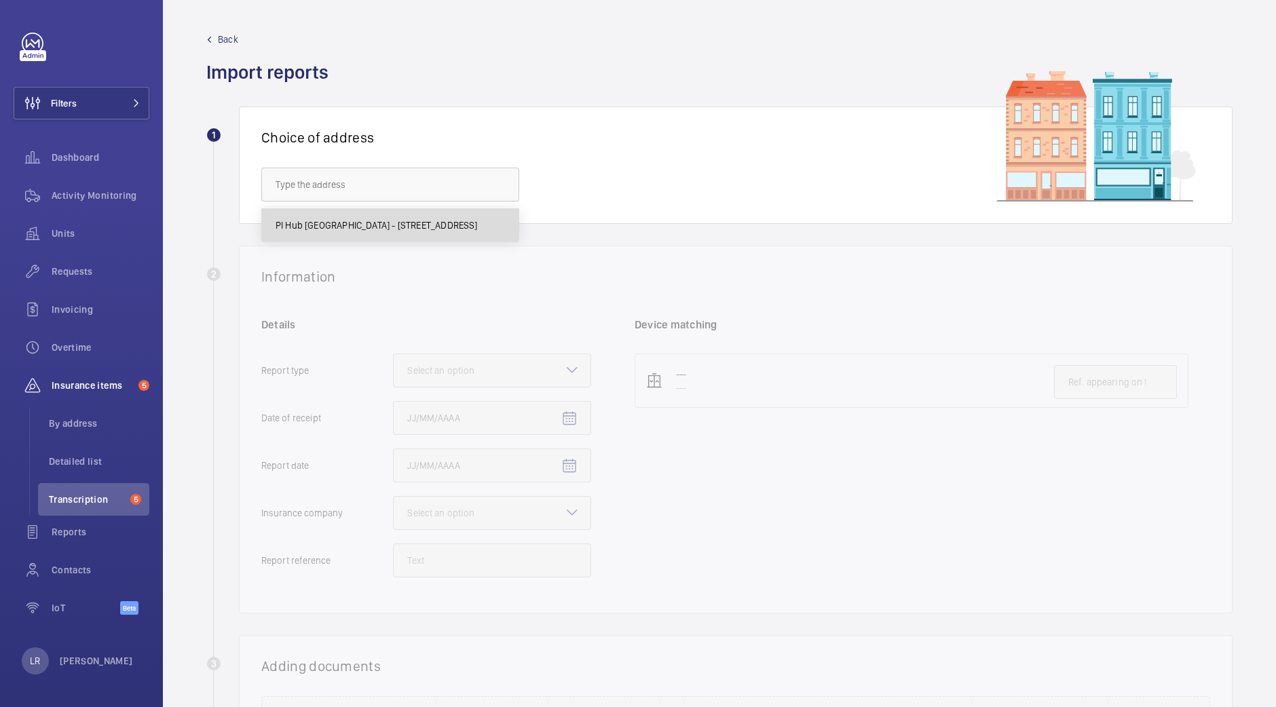
click at [458, 215] on mat-option "PI Hub [GEOGRAPHIC_DATA] - [STREET_ADDRESS]" at bounding box center [390, 225] width 257 height 33
type input "PI Hub [GEOGRAPHIC_DATA] - [STREET_ADDRESS]"
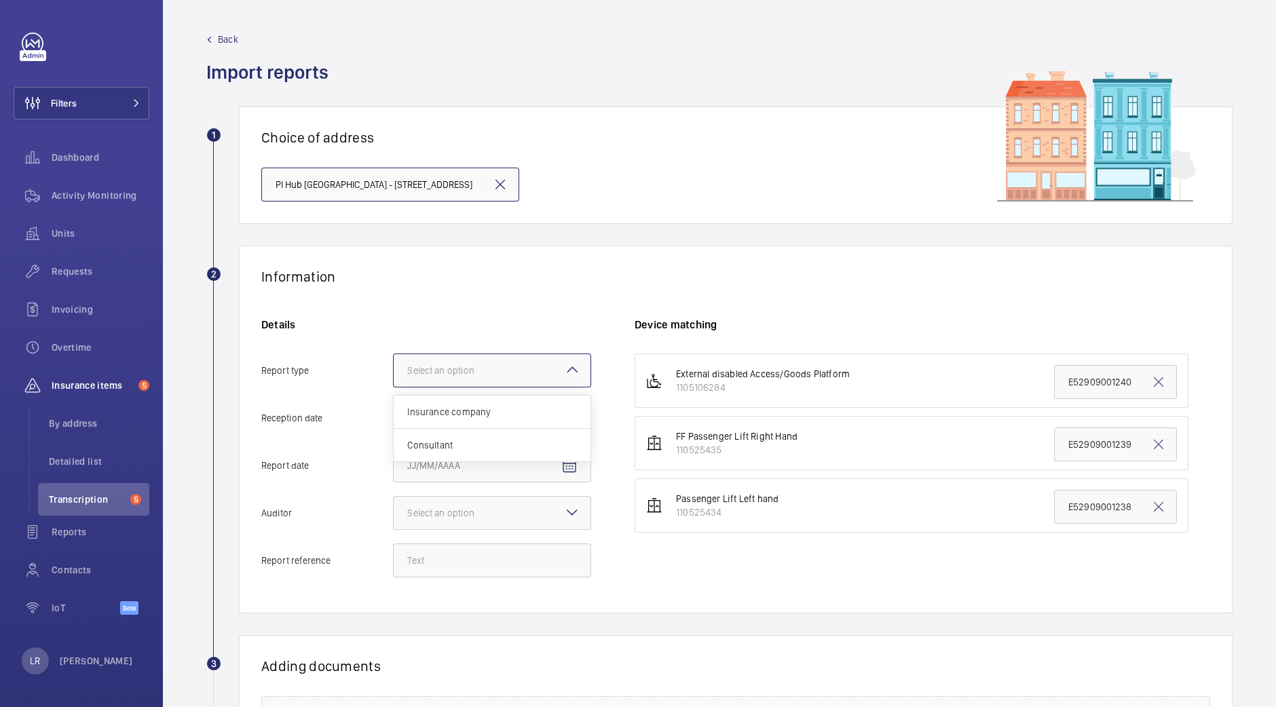
click at [468, 364] on div "Select an option" at bounding box center [457, 371] width 101 height 14
click at [394, 364] on input "Report type Select an option Insurance company Consultant" at bounding box center [394, 370] width 0 height 33
click at [476, 412] on span "Insurance company" at bounding box center [492, 412] width 170 height 14
click at [394, 387] on input "Report type Select an option Insurance company Consultant" at bounding box center [394, 370] width 0 height 33
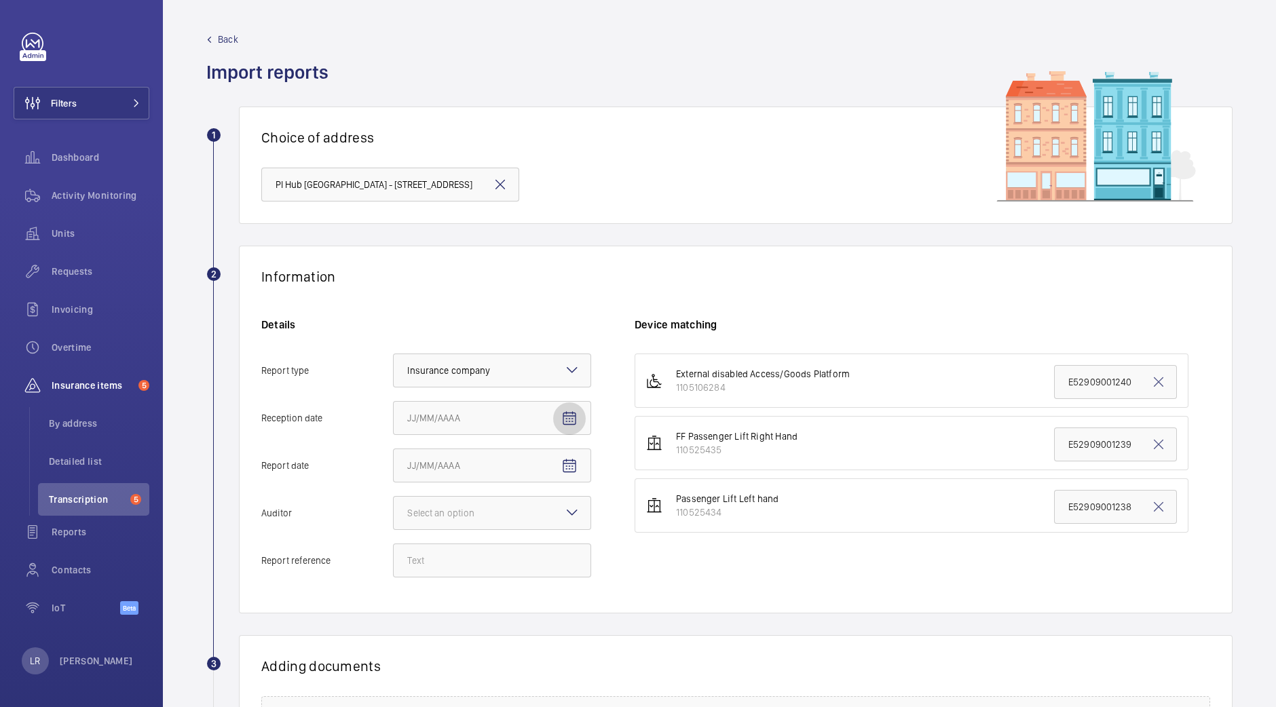
click at [554, 412] on span "Open calendar" at bounding box center [569, 419] width 33 height 33
click at [551, 516] on button "3" at bounding box center [548, 528] width 27 height 27
type input "[DATE]"
click at [570, 468] on mat-icon "Open calendar" at bounding box center [569, 466] width 16 height 16
click at [516, 572] on span "2" at bounding box center [521, 576] width 24 height 24
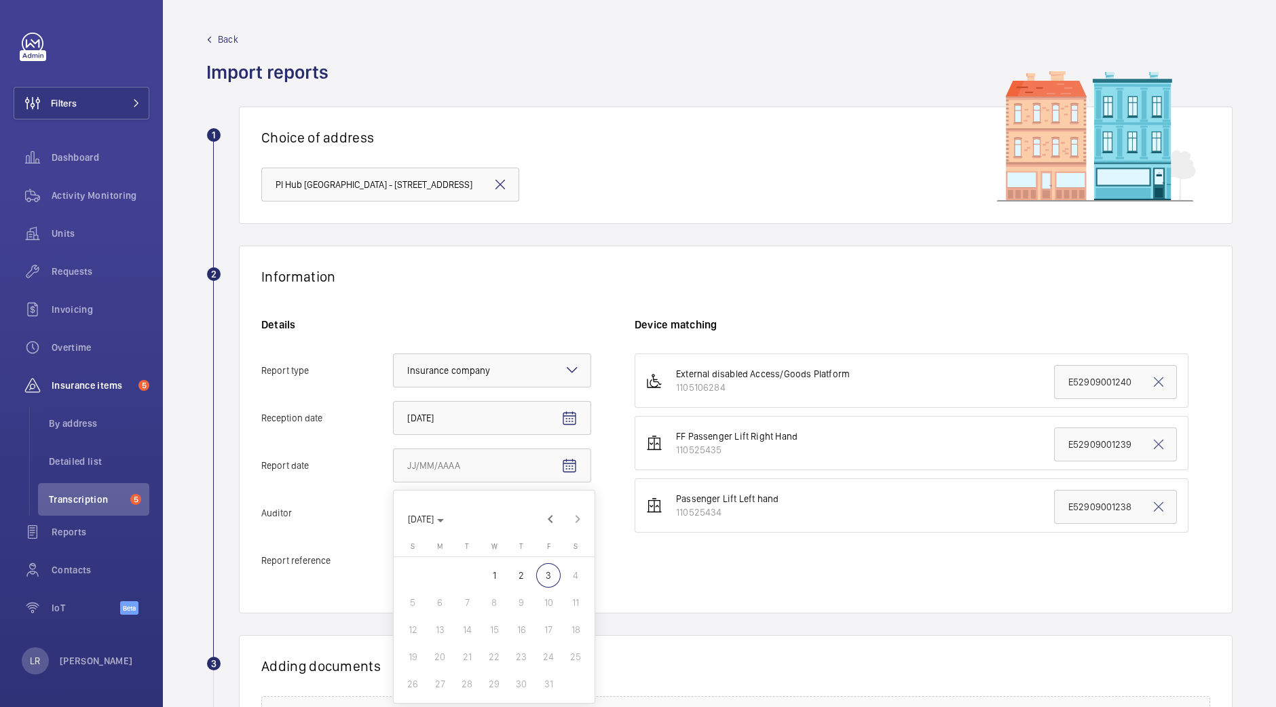
type input "[DATE]"
click at [511, 513] on div at bounding box center [492, 513] width 197 height 33
click at [394, 513] on input "Auditor Select an option Veritas Zurich British Engineering Allianz Other" at bounding box center [394, 513] width 0 height 33
click at [443, 667] on div "Allianz" at bounding box center [492, 654] width 197 height 33
click at [394, 530] on input "Auditor Select an option Veritas Zurich British Engineering Allianz Other" at bounding box center [394, 513] width 0 height 33
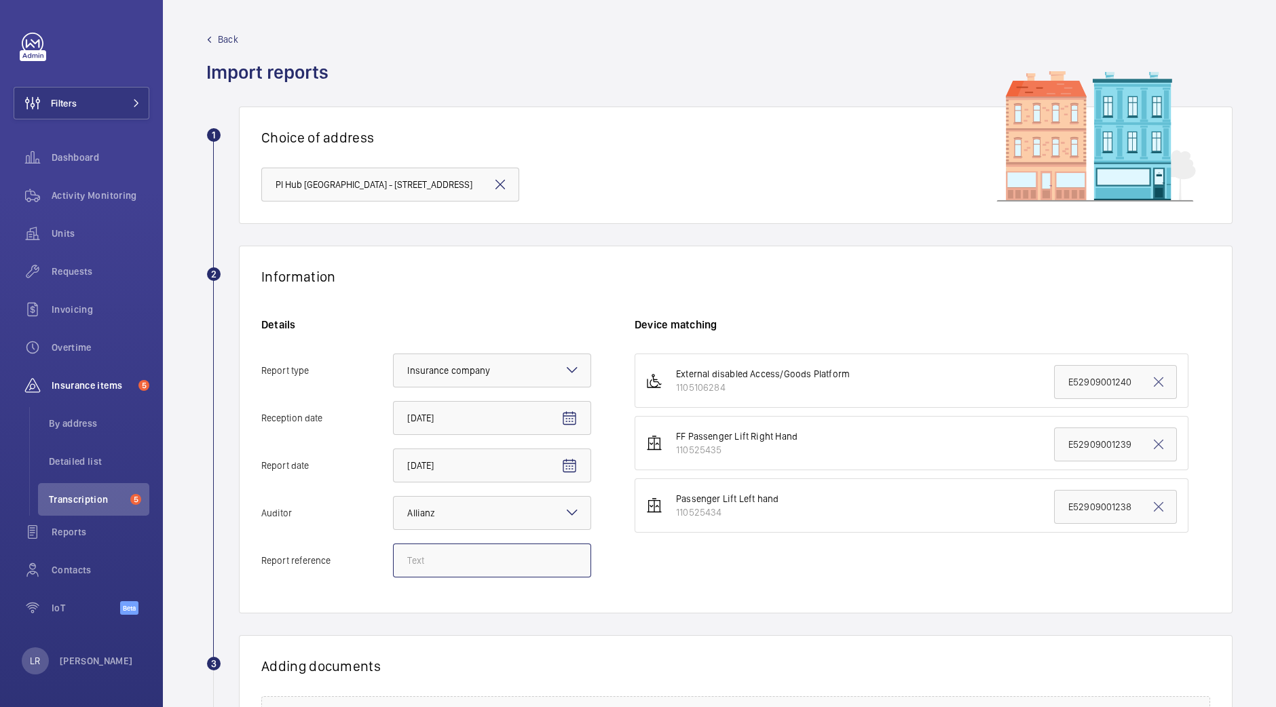
click at [492, 555] on input "Report reference" at bounding box center [492, 561] width 198 height 34
paste input "E52909001949"
type input "E52909001949"
click at [1054, 383] on input "E52909001240" at bounding box center [1115, 382] width 123 height 34
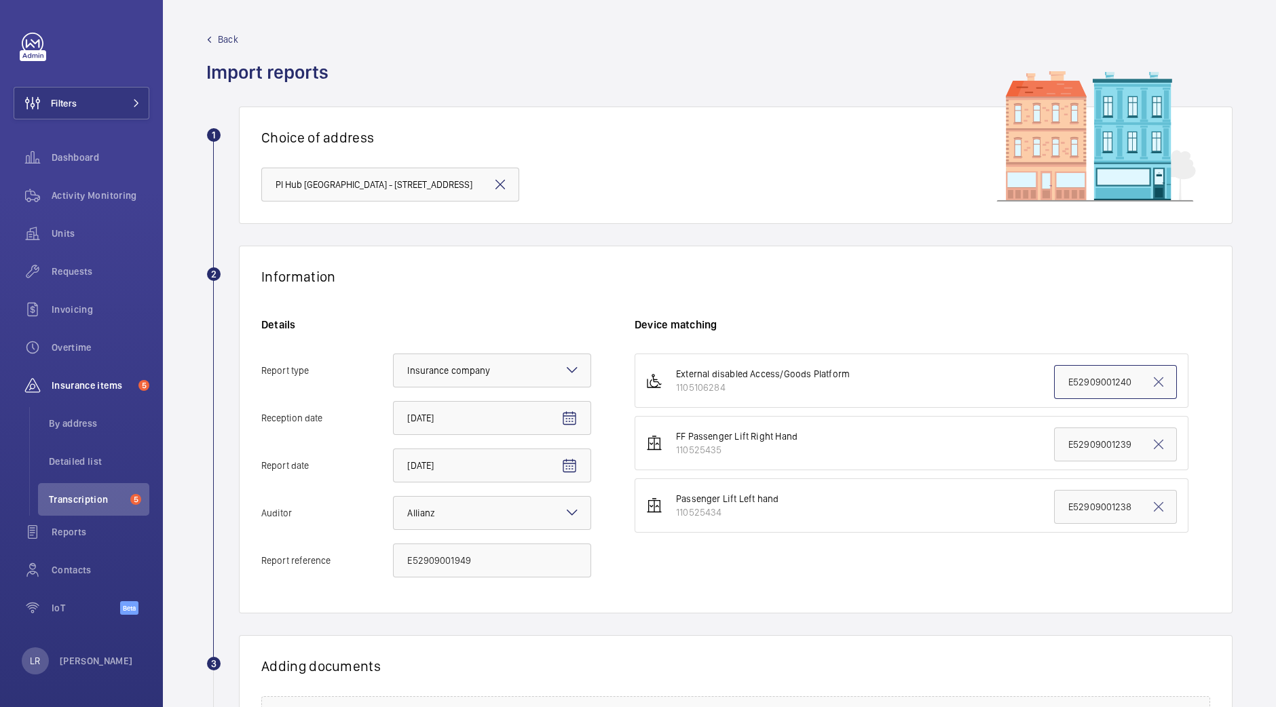
paste input "949"
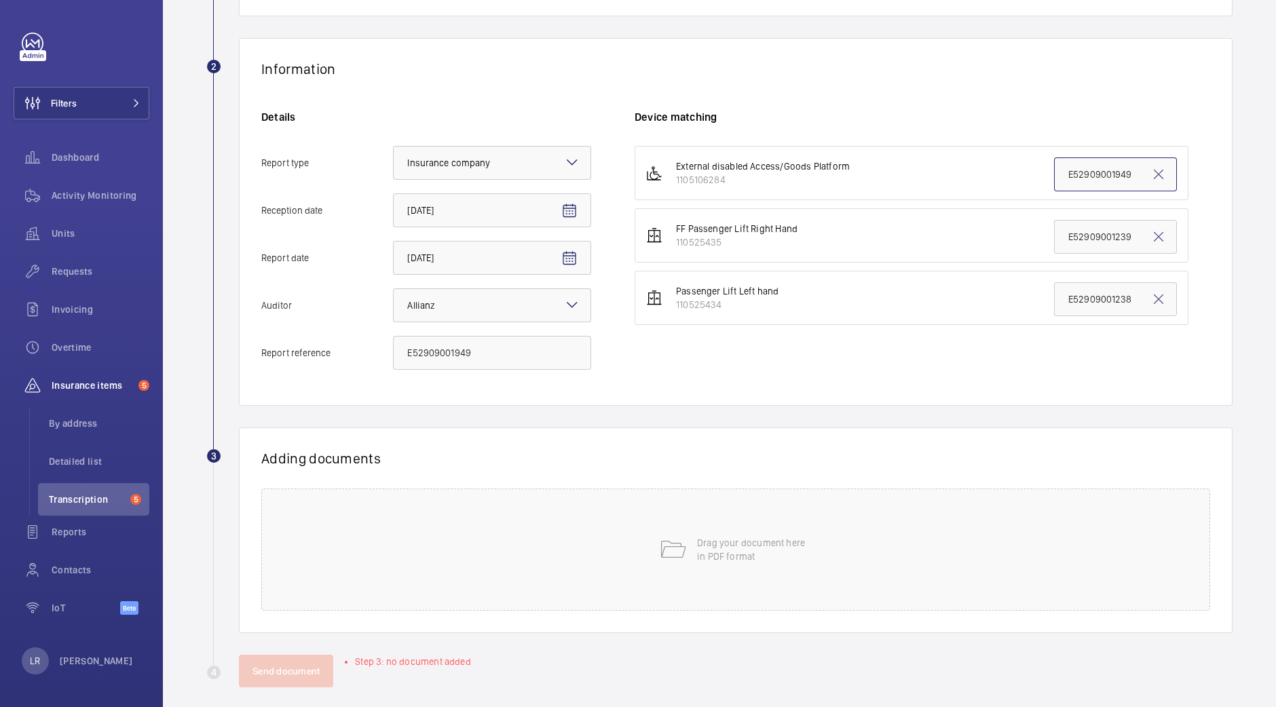
scroll to position [219, 0]
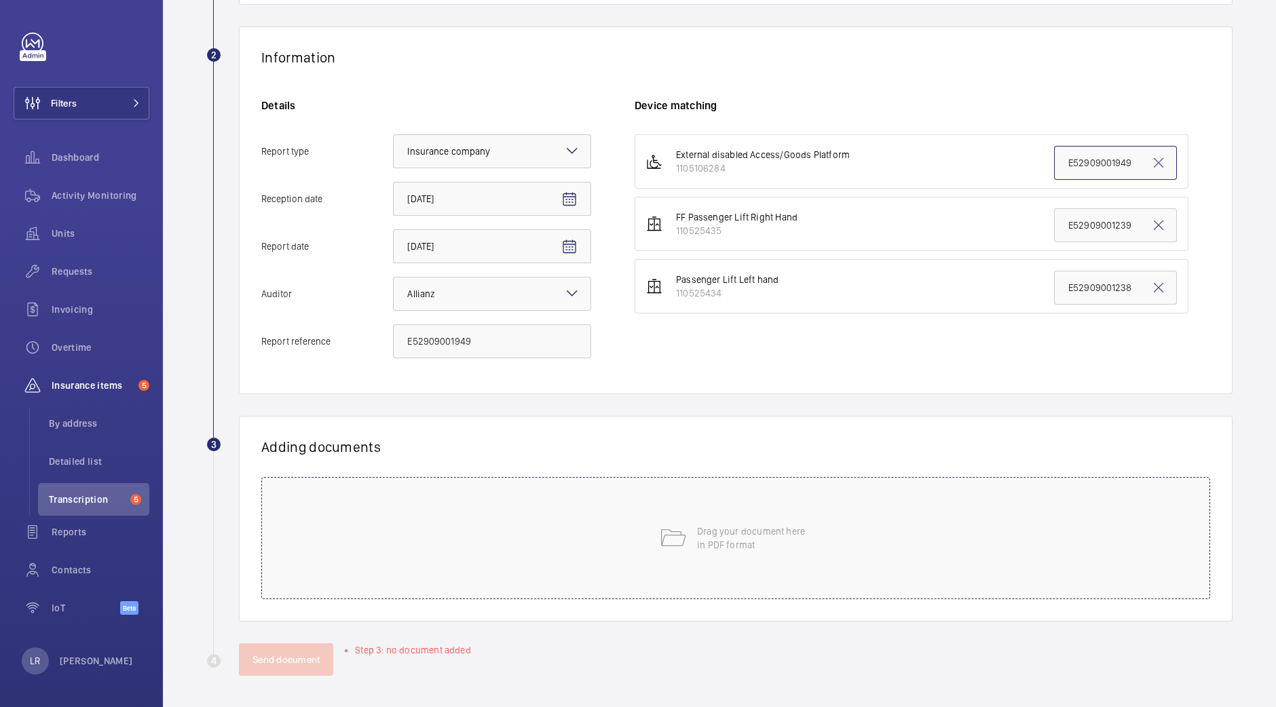
type input "E52909001949"
click at [792, 494] on div "Drag your document here in PDF format" at bounding box center [735, 538] width 949 height 122
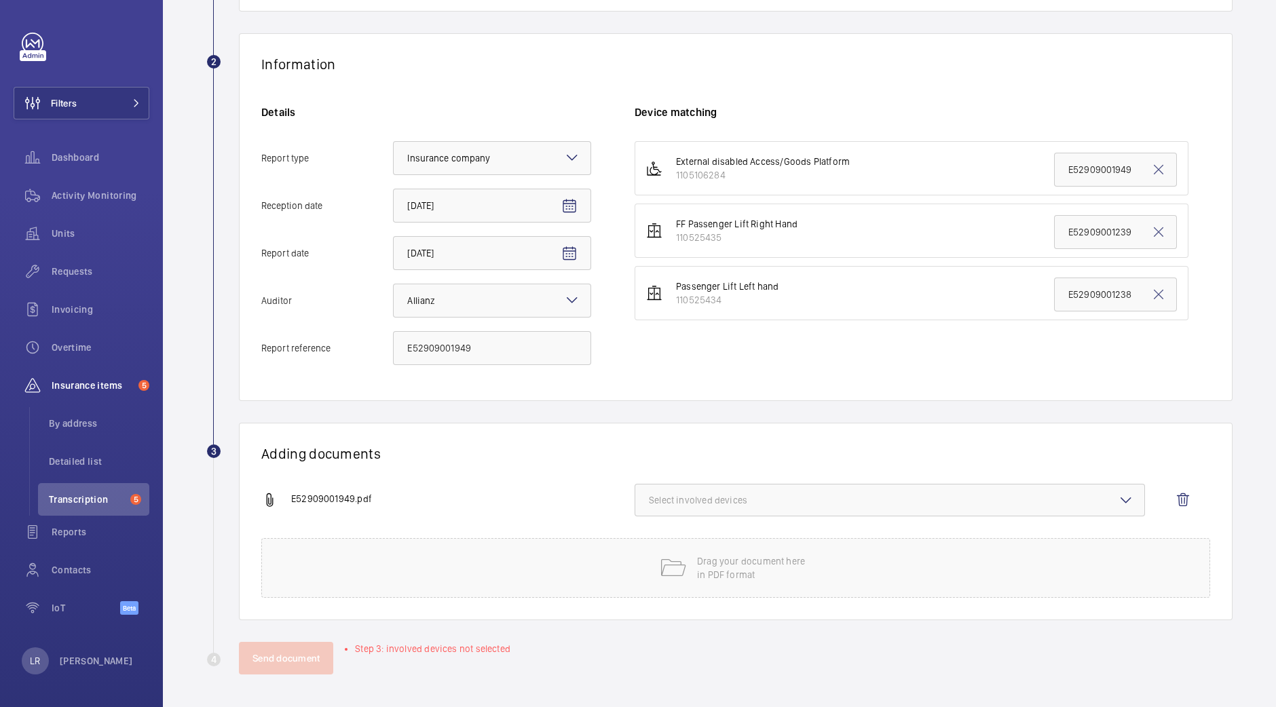
scroll to position [211, 0]
click at [842, 513] on button "Select involved devices" at bounding box center [890, 501] width 511 height 33
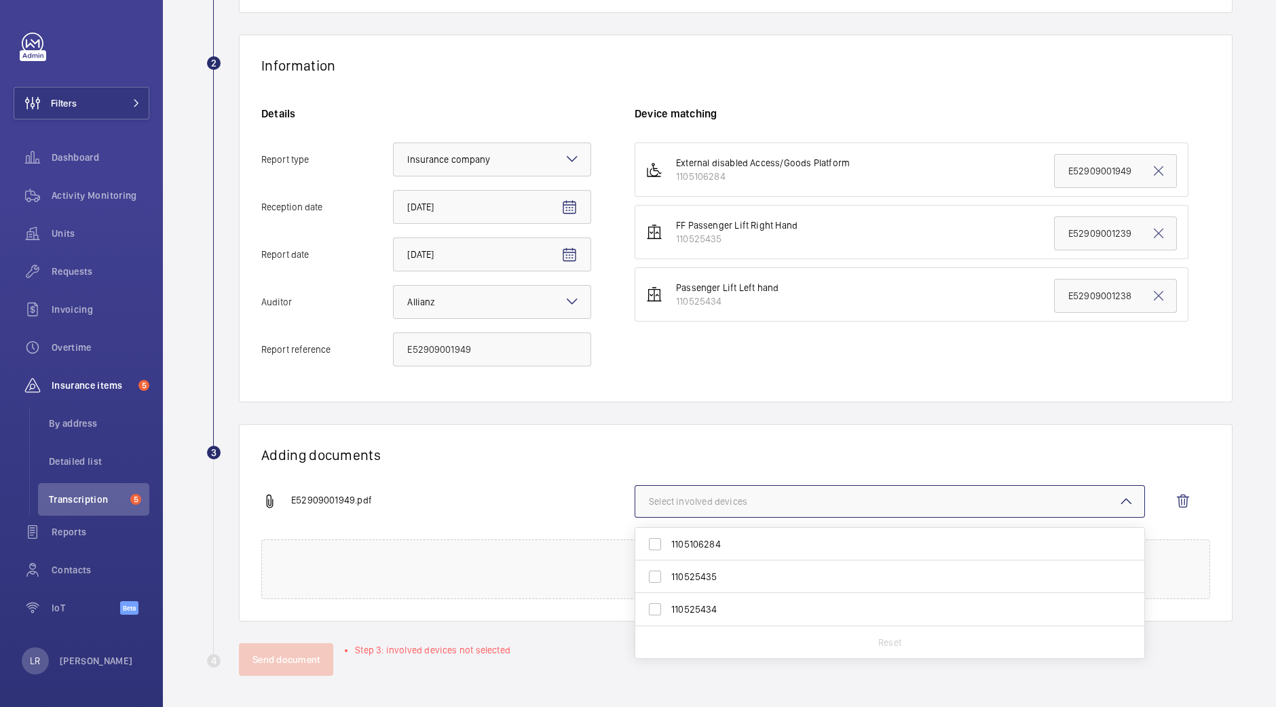
click at [809, 542] on span "1105106284" at bounding box center [890, 545] width 439 height 14
click at [669, 542] on input "1105106284" at bounding box center [655, 544] width 27 height 27
checkbox input "true"
click at [783, 439] on div "Adding documents E52909001949.pdf 1 device out of 3 involved 1105106284 1105254…" at bounding box center [736, 523] width 994 height 198
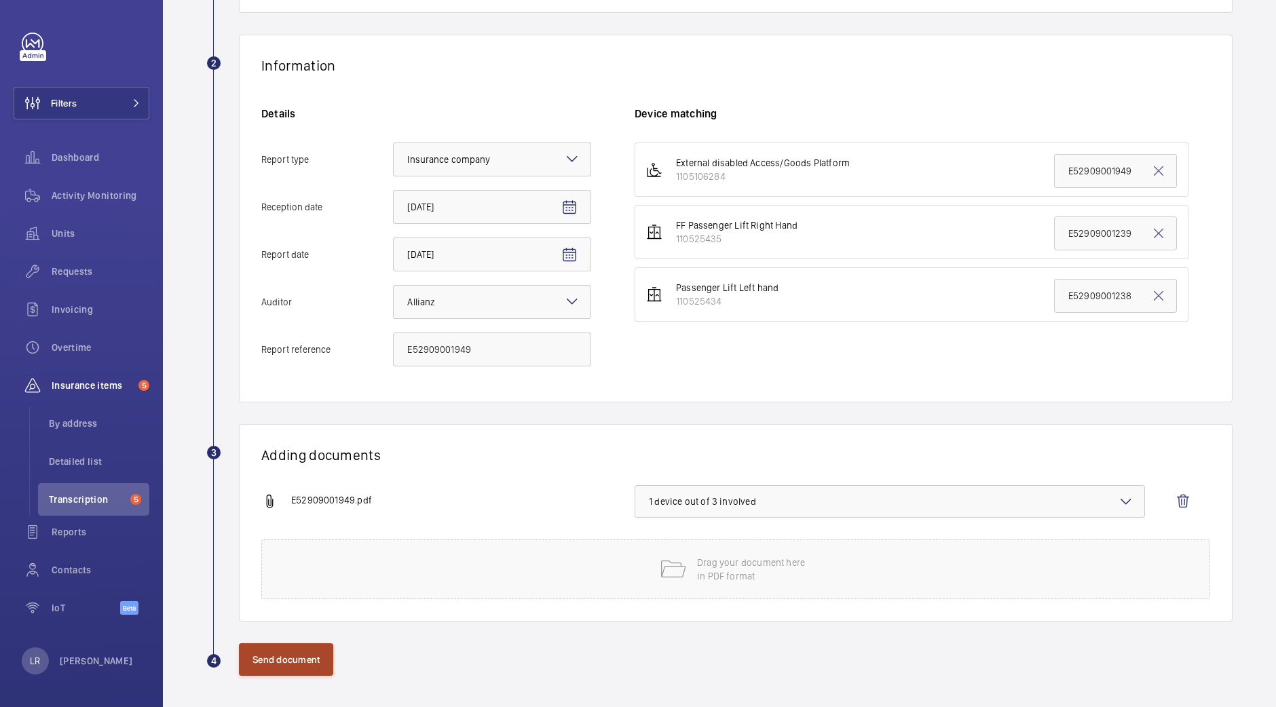
click at [272, 662] on button "Send document" at bounding box center [286, 660] width 94 height 33
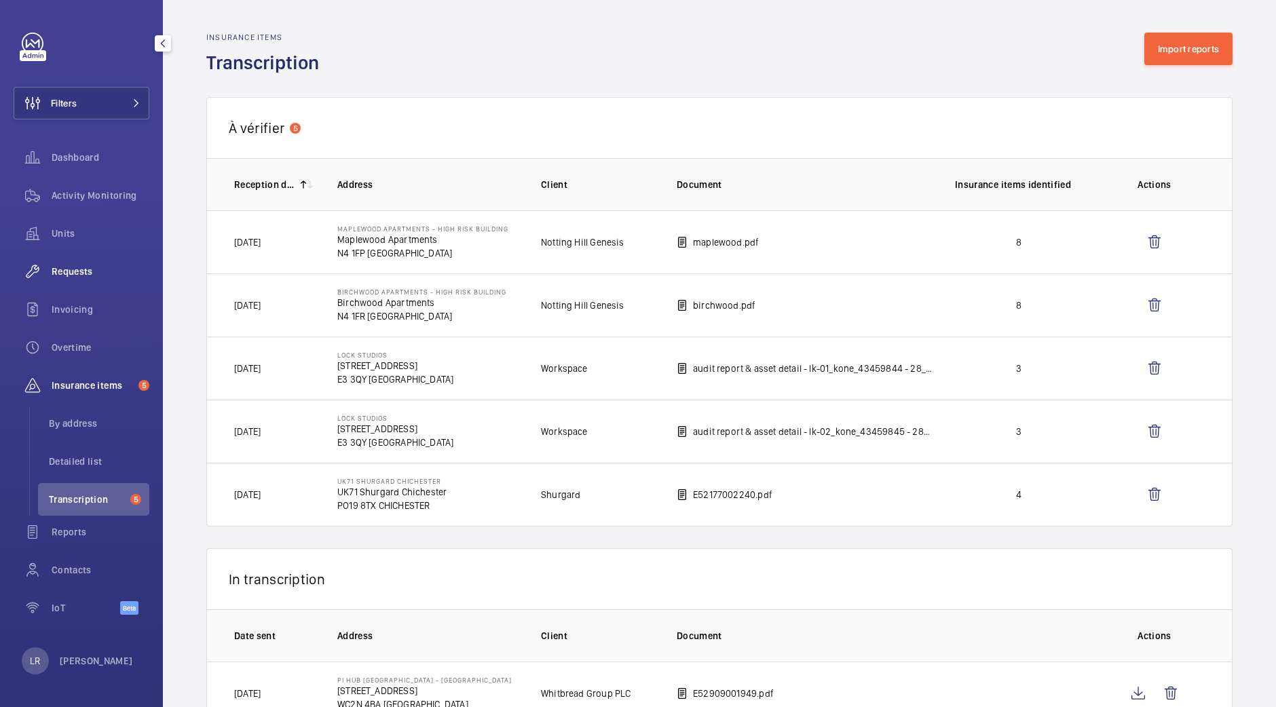
click at [84, 285] on div "Requests" at bounding box center [82, 271] width 136 height 33
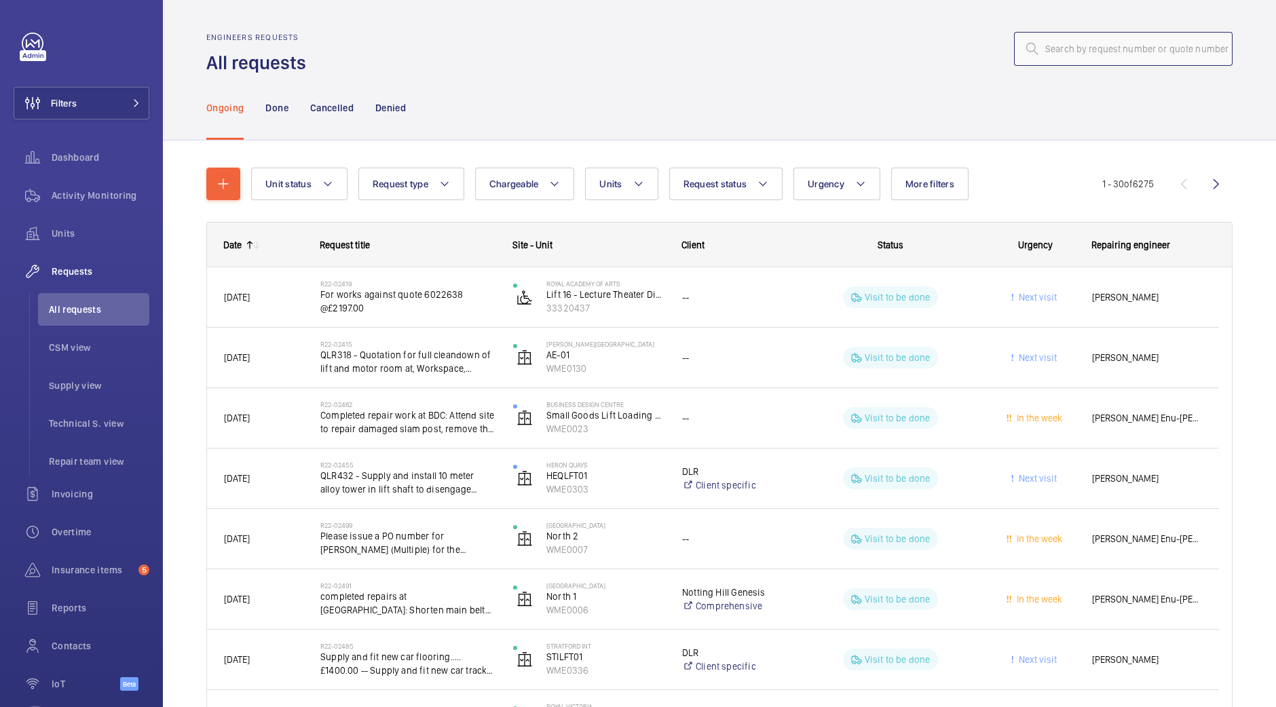
click at [1101, 48] on input "text" at bounding box center [1123, 49] width 219 height 34
paste input "R24-12073"
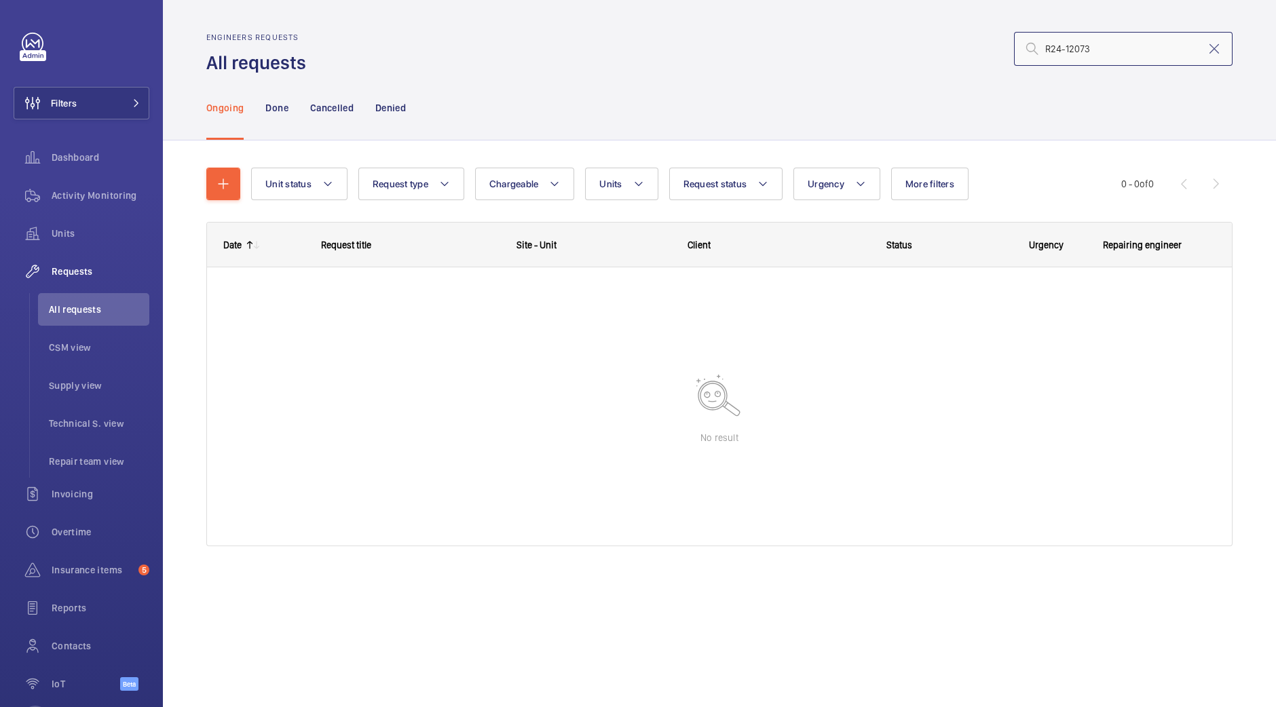
type input "R24-12073"
click at [353, 109] on p "Cancelled" at bounding box center [331, 108] width 43 height 14
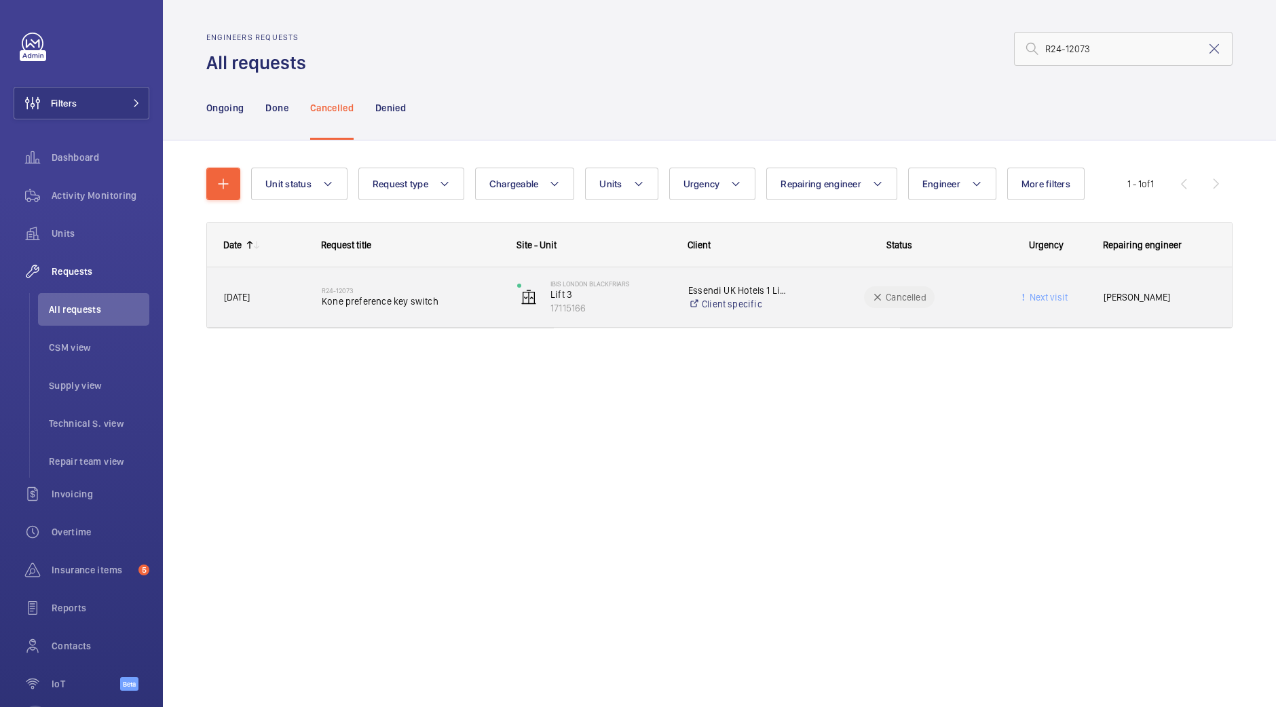
click at [343, 286] on div "R24-12073 Kone preference key switch" at bounding box center [411, 297] width 178 height 39
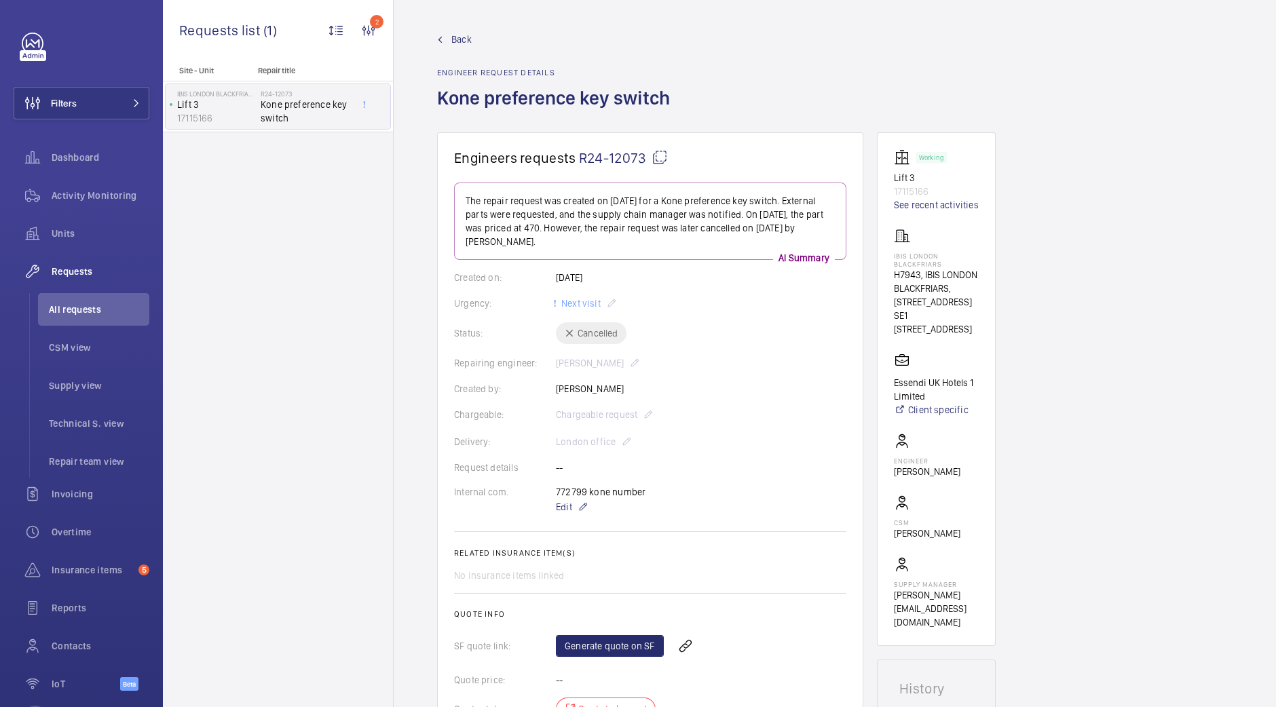
click at [447, 43] on link "Back" at bounding box center [557, 40] width 241 height 14
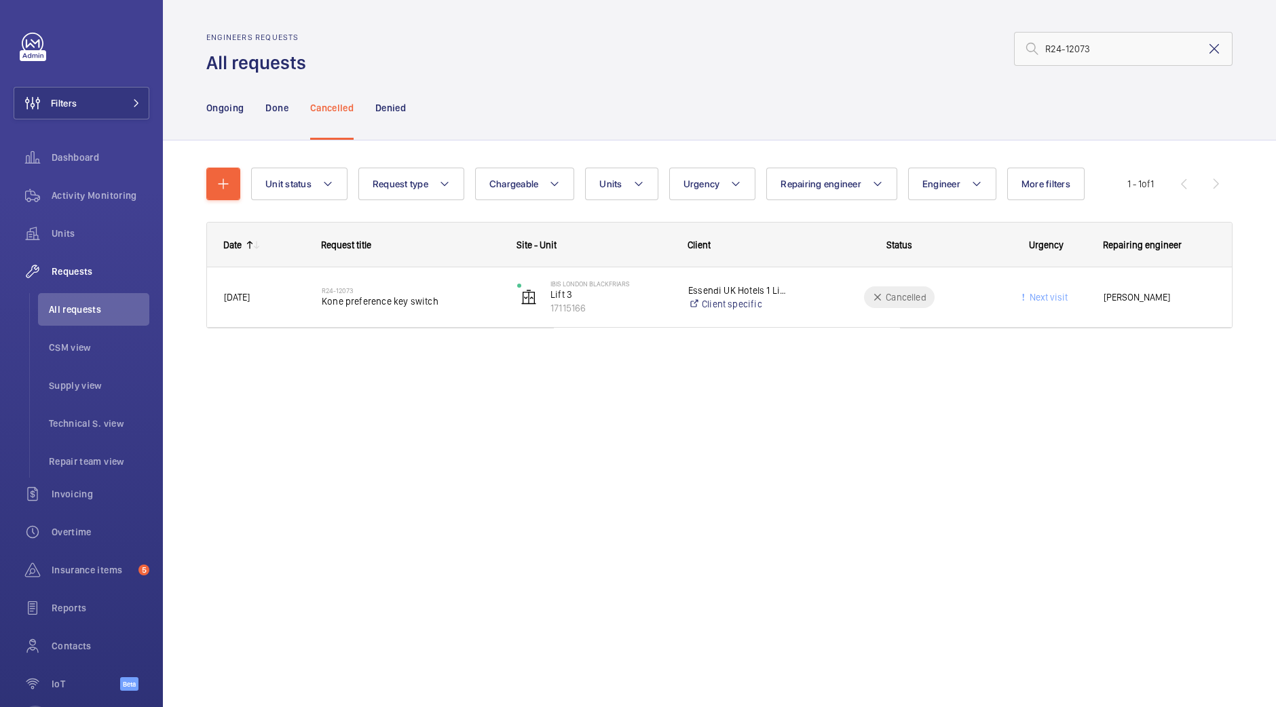
click at [1217, 47] on mat-icon at bounding box center [1214, 49] width 16 height 16
type input "R25-08276"
click at [231, 103] on p "Ongoing" at bounding box center [224, 108] width 37 height 14
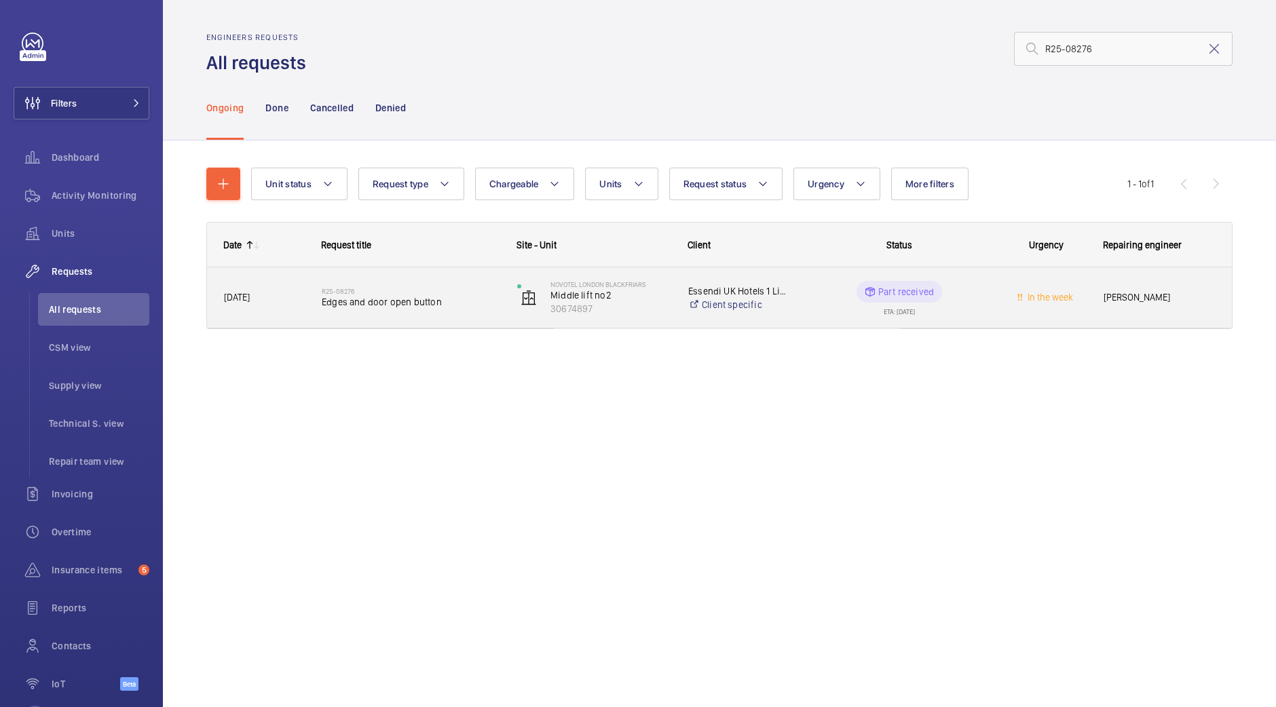
click at [428, 315] on div "R25-08276 Edges and door open button" at bounding box center [411, 297] width 178 height 39
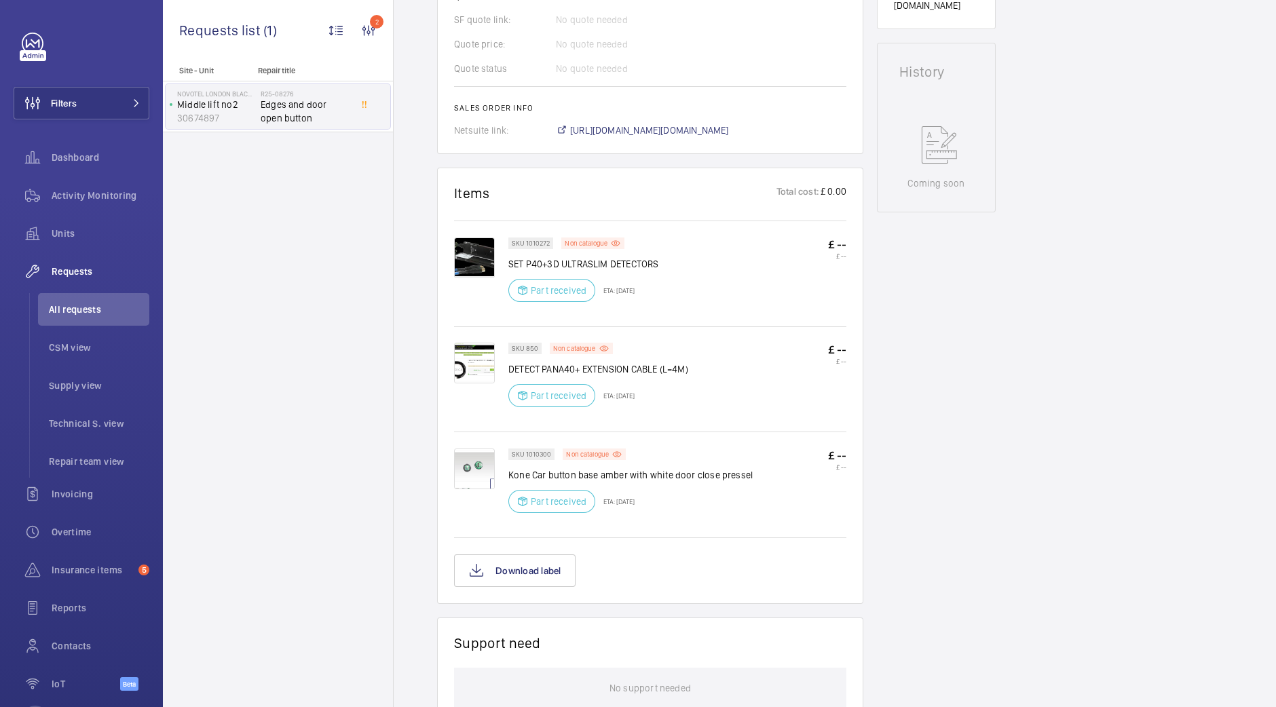
scroll to position [631, 0]
click at [492, 449] on img at bounding box center [474, 469] width 41 height 41
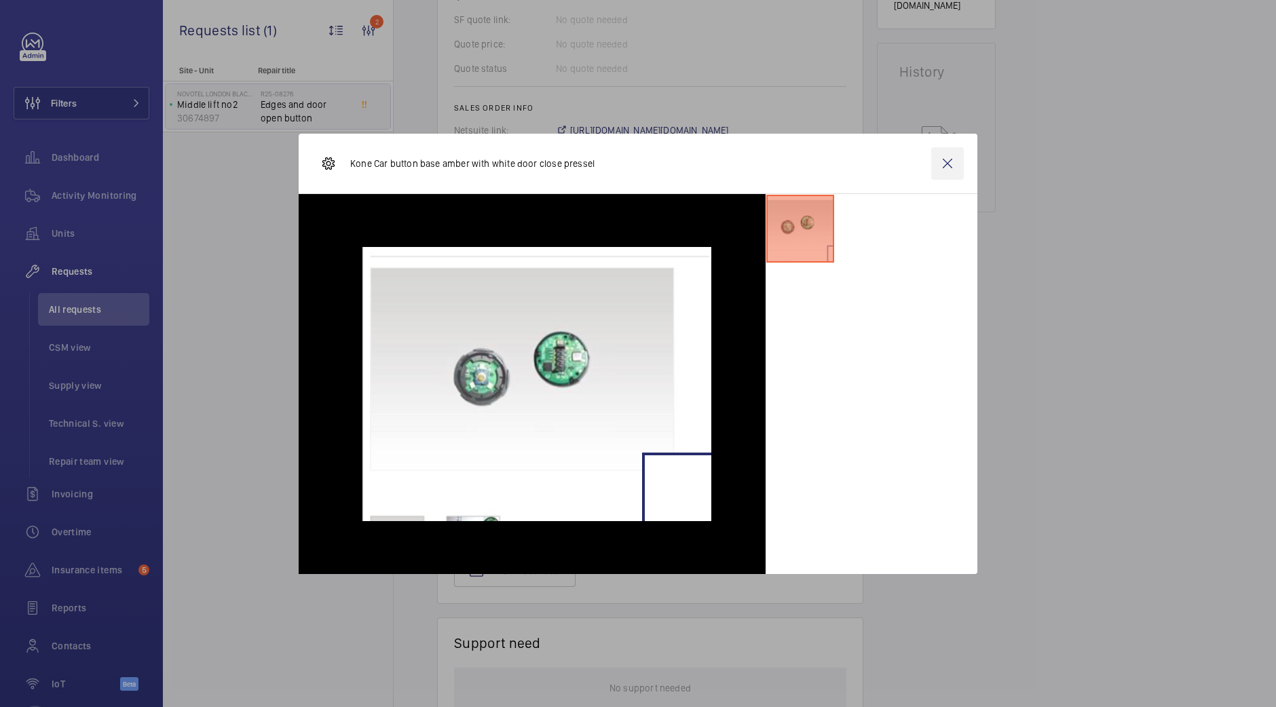
click at [958, 172] on wm-front-icon-button at bounding box center [947, 163] width 33 height 33
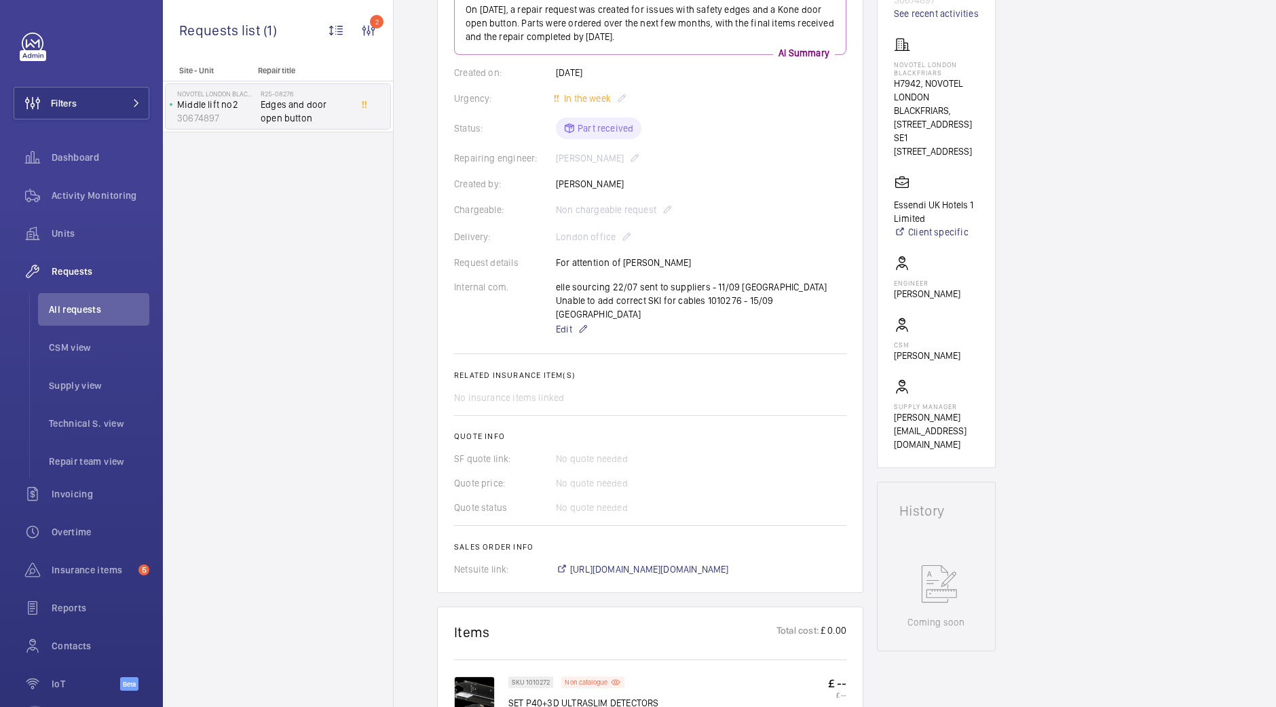
scroll to position [0, 0]
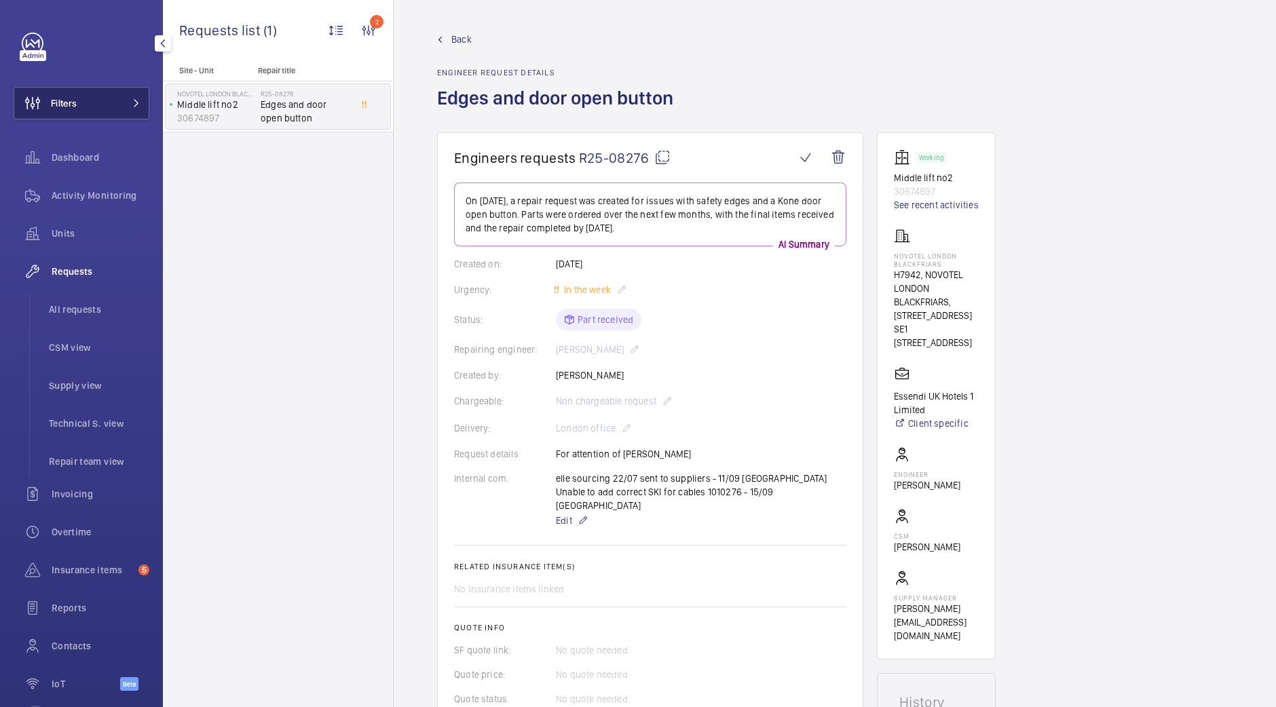
click at [108, 110] on button "Filters" at bounding box center [82, 103] width 136 height 33
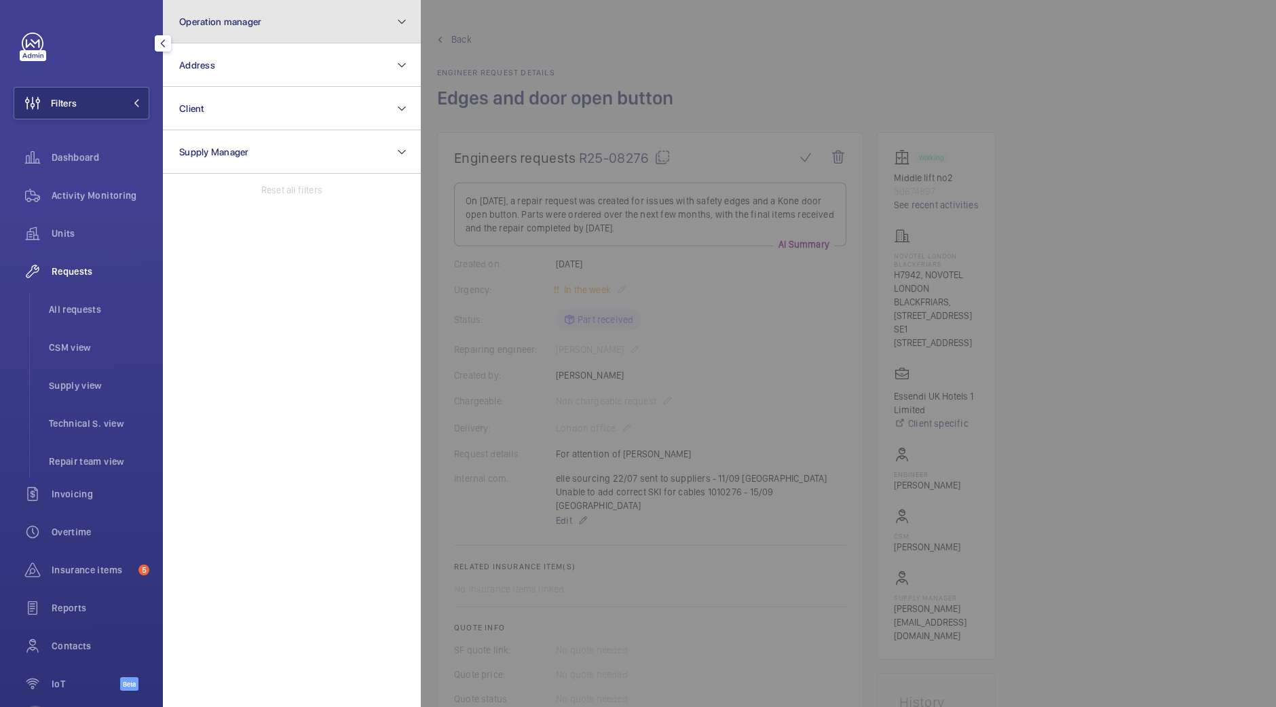
click at [287, 17] on button "Operation manager" at bounding box center [292, 21] width 258 height 43
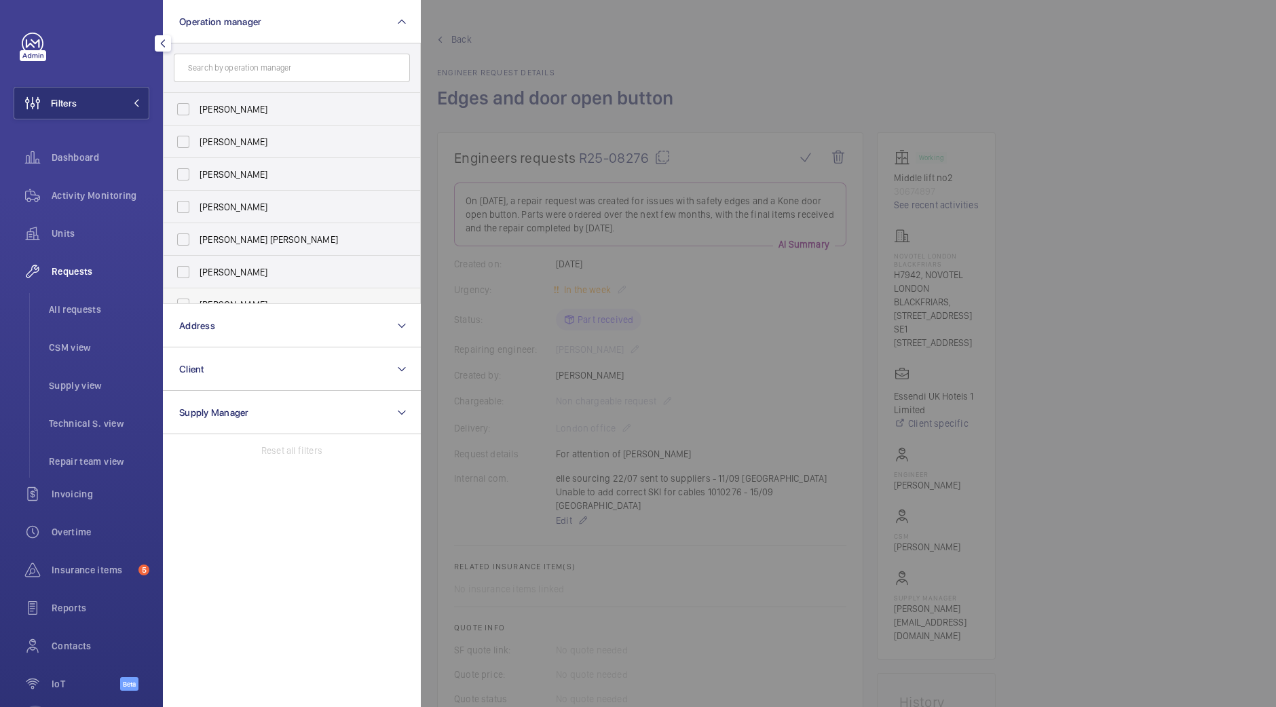
click at [297, 293] on label "[PERSON_NAME]" at bounding box center [282, 305] width 236 height 33
click at [197, 293] on input "[PERSON_NAME]" at bounding box center [183, 304] width 27 height 27
checkbox input "true"
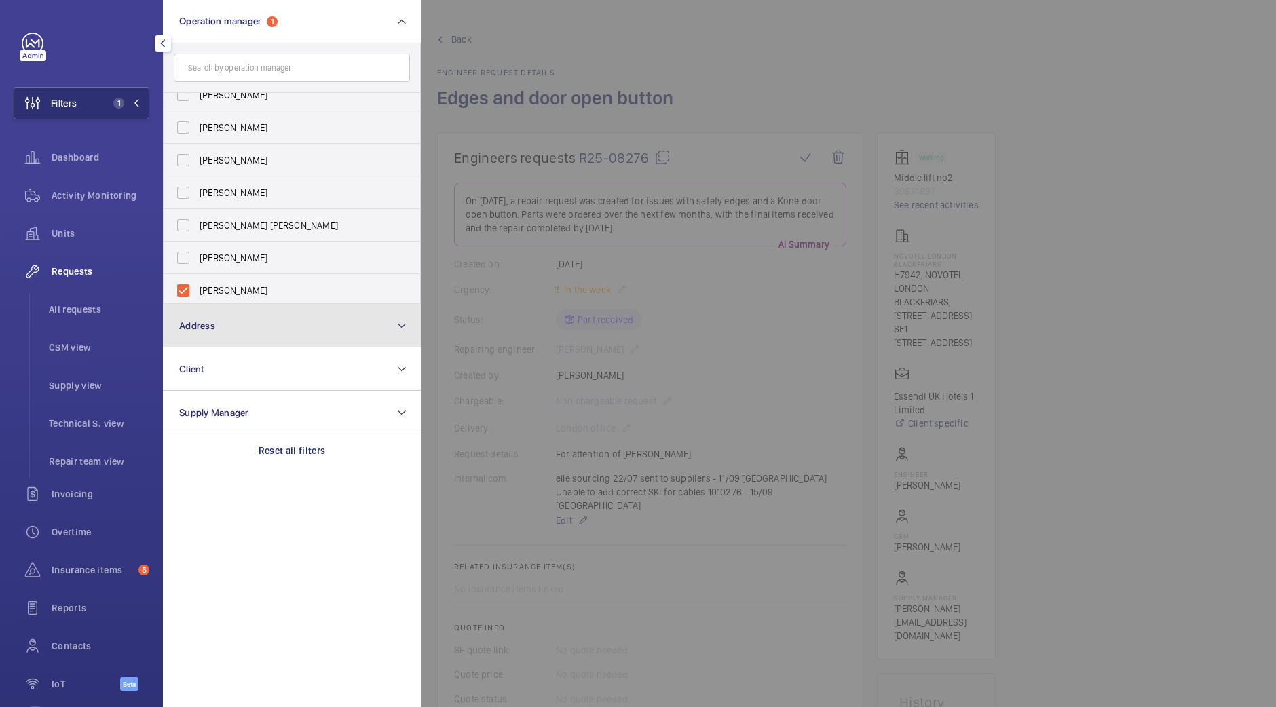
click at [302, 314] on button "Address" at bounding box center [292, 325] width 258 height 43
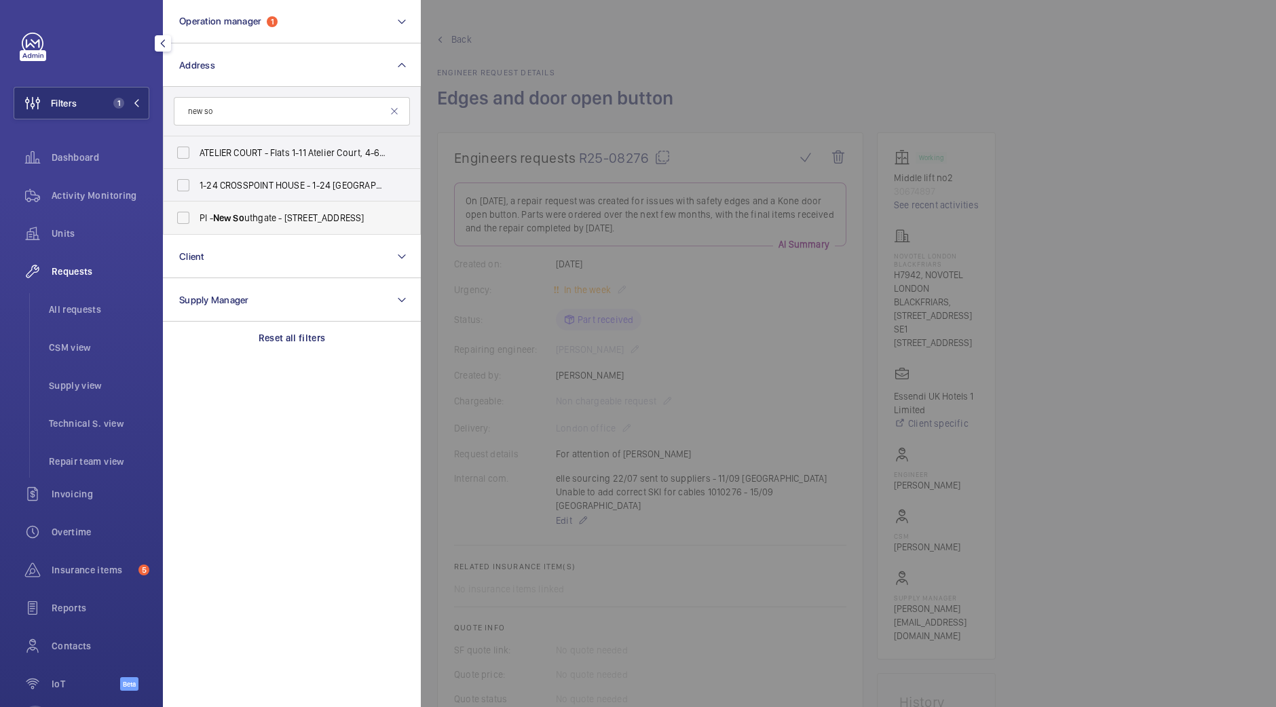
type input "new so"
click at [343, 225] on label "PI - New So uthgate - [STREET_ADDRESS]" at bounding box center [282, 218] width 236 height 33
click at [197, 225] on input "PI - New So uthgate - [STREET_ADDRESS]" at bounding box center [183, 217] width 27 height 27
checkbox input "true"
click at [606, 104] on div at bounding box center [1059, 353] width 1276 height 707
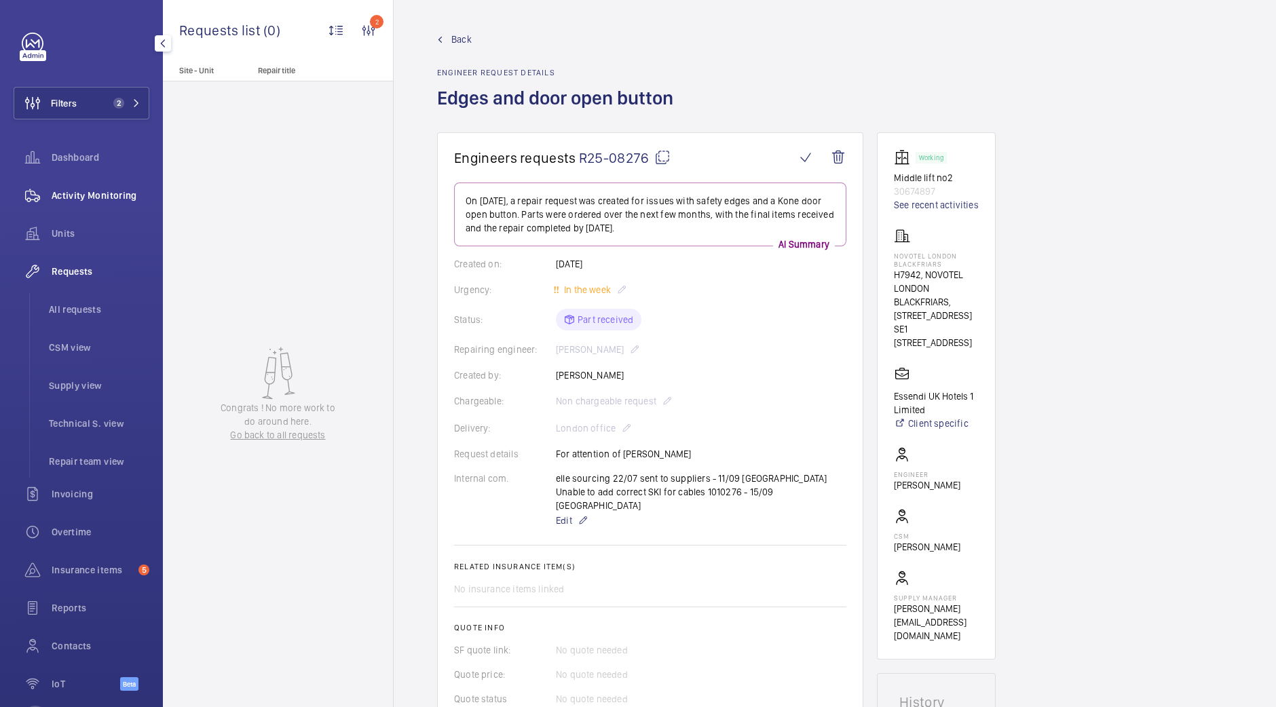
click at [119, 196] on span "Activity Monitoring" at bounding box center [101, 196] width 98 height 14
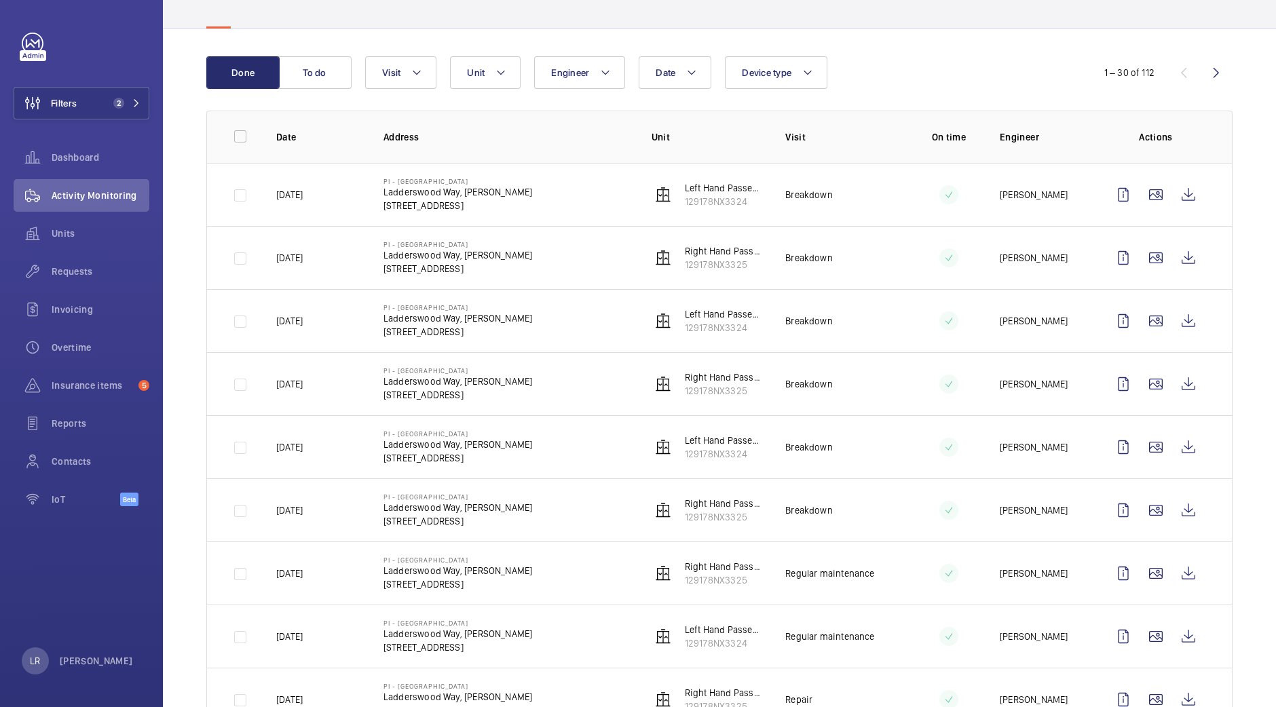
scroll to position [102, 0]
click at [1185, 195] on wm-front-icon-button at bounding box center [1188, 194] width 33 height 33
click at [1172, 271] on wm-front-icon-button at bounding box center [1188, 257] width 33 height 33
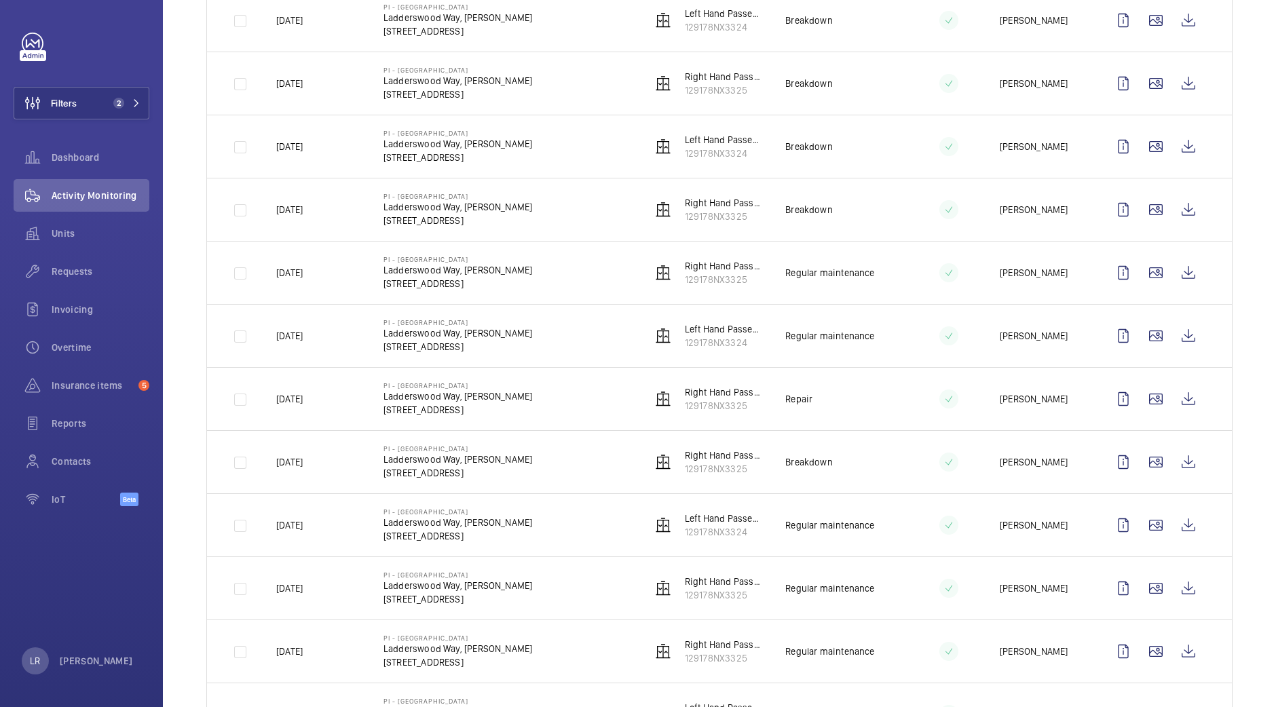
scroll to position [405, 0]
click at [1179, 335] on wm-front-icon-button at bounding box center [1188, 333] width 33 height 33
